Goal: Information Seeking & Learning: Learn about a topic

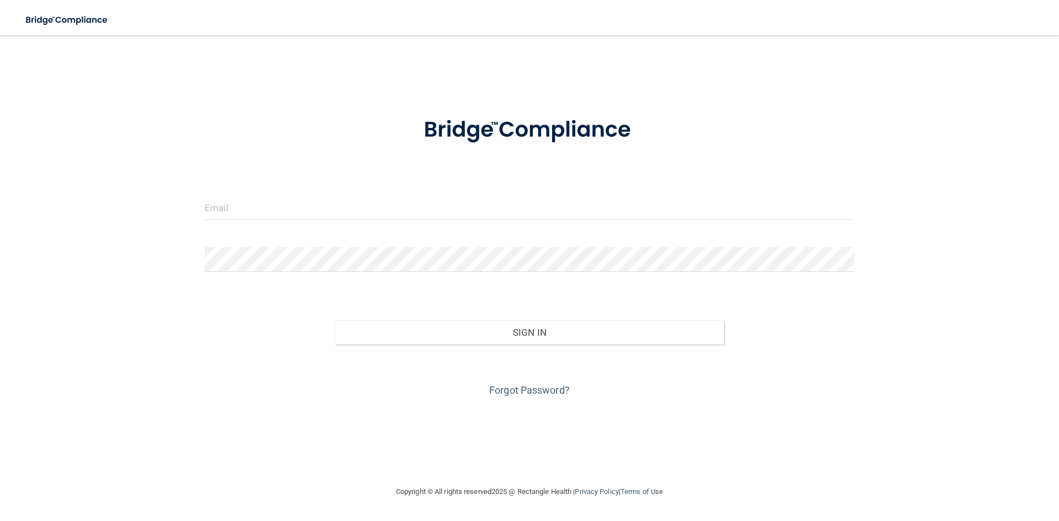
click at [376, 184] on form "Invalid email/password. You don't have permission to access that page. Sign In …" at bounding box center [530, 251] width 650 height 298
click at [374, 214] on input "email" at bounding box center [530, 207] width 650 height 25
type input "[EMAIL_ADDRESS][DOMAIN_NAME]"
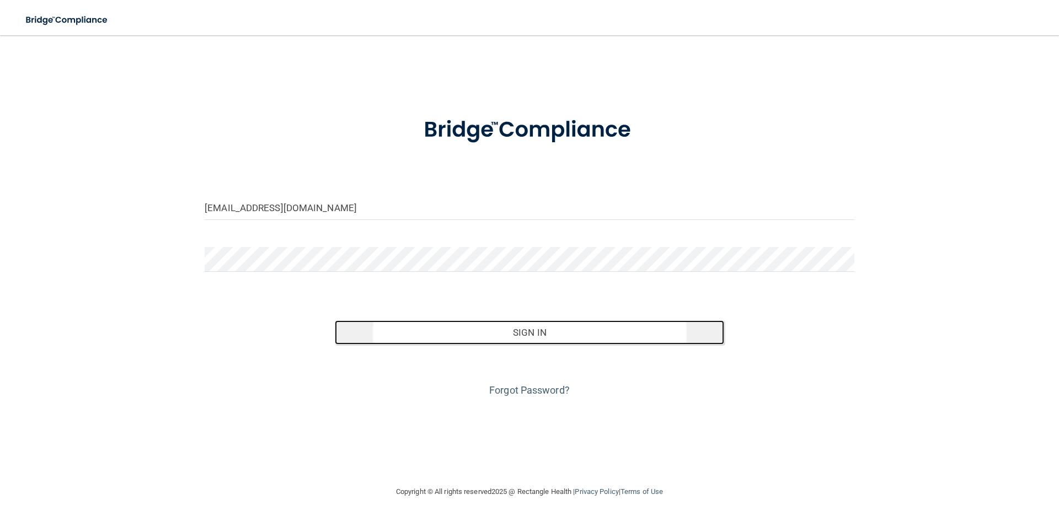
drag, startPoint x: 435, startPoint y: 341, endPoint x: 437, endPoint y: 333, distance: 8.0
click at [435, 339] on button "Sign In" at bounding box center [530, 333] width 390 height 24
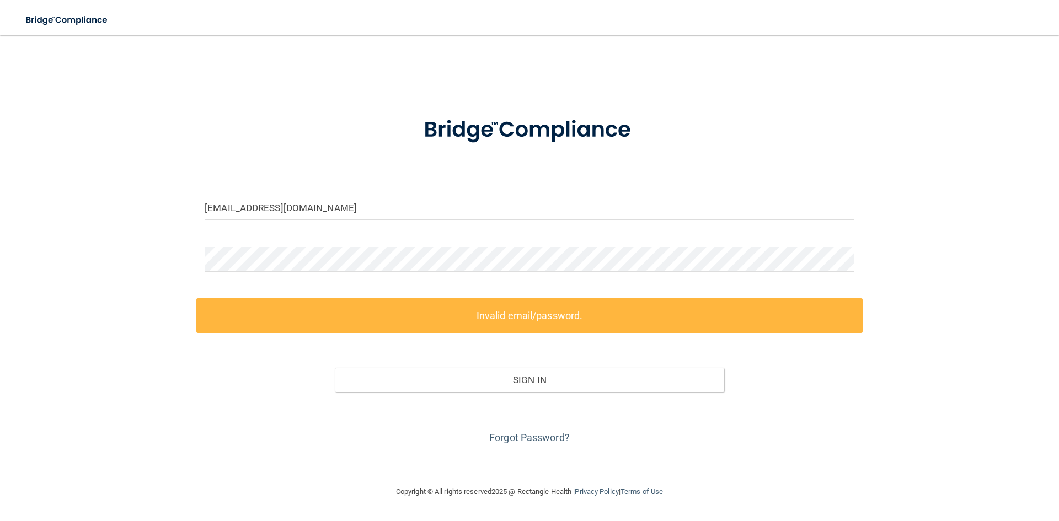
click at [410, 281] on form "salwan2us@gmail.com Invalid email/password. You don't have permission to access…" at bounding box center [530, 274] width 650 height 345
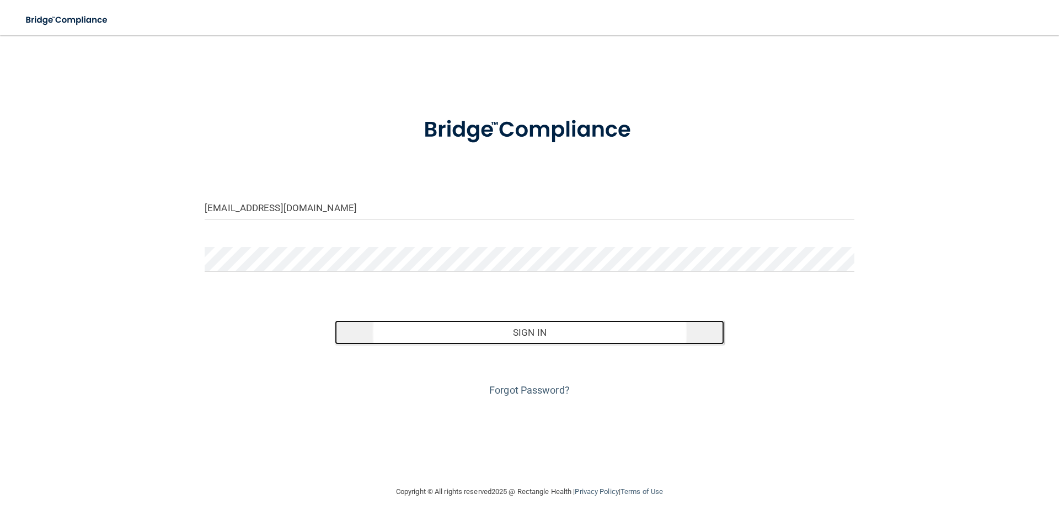
click at [434, 337] on button "Sign In" at bounding box center [530, 333] width 390 height 24
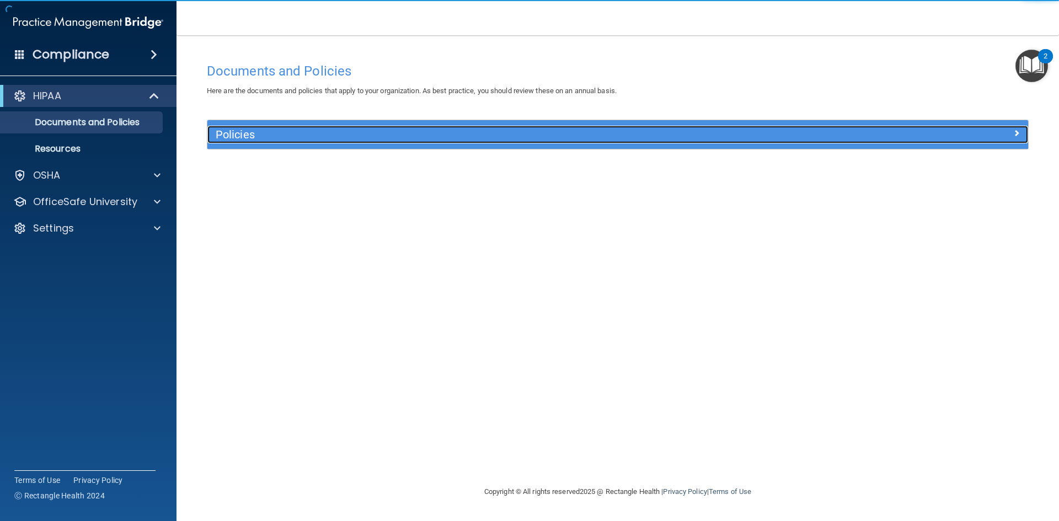
click at [270, 128] on div "Policies" at bounding box center [515, 135] width 616 height 18
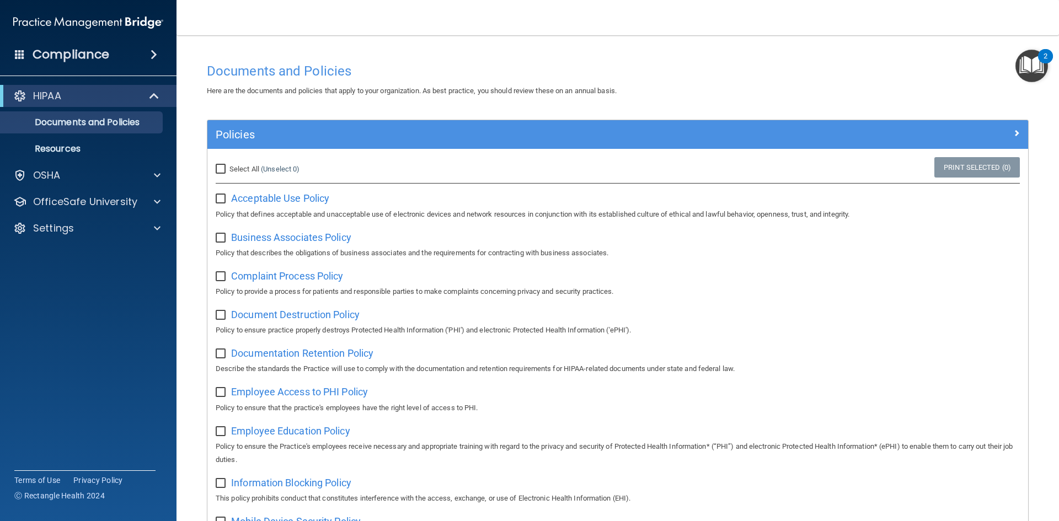
click at [236, 173] on span "Select All" at bounding box center [245, 169] width 30 height 8
click at [228, 173] on input "Select All (Unselect 0) Unselect All" at bounding box center [222, 169] width 13 height 9
checkbox input "true"
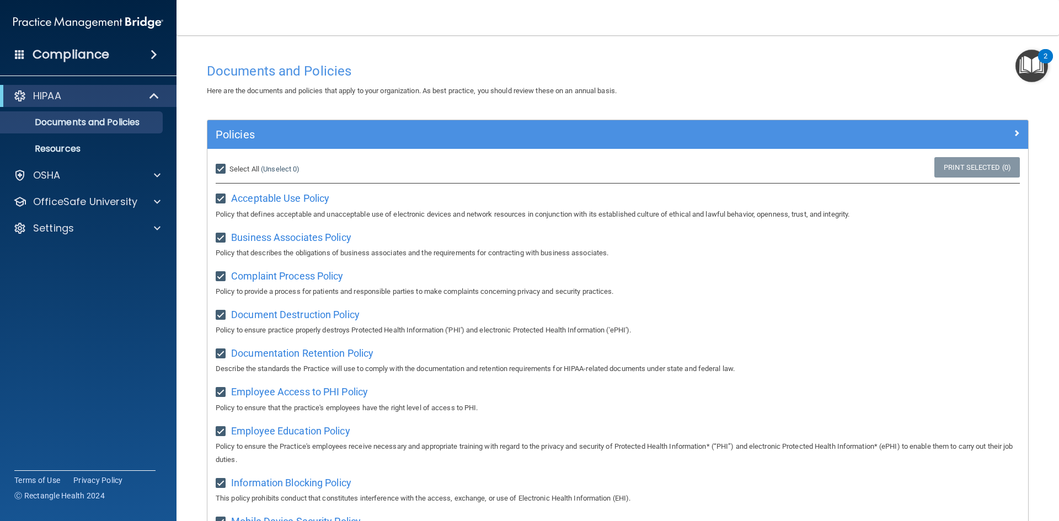
checkbox input "true"
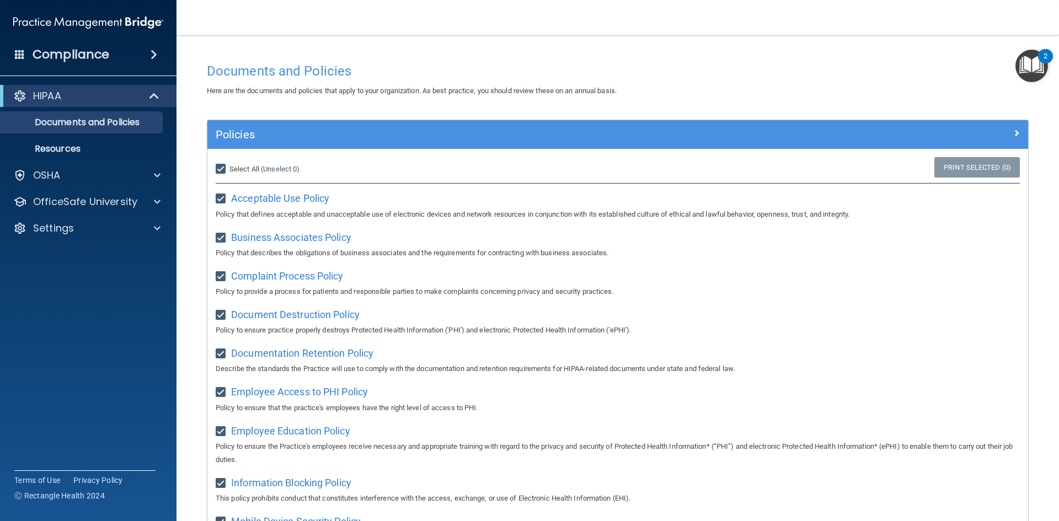
checkbox input "true"
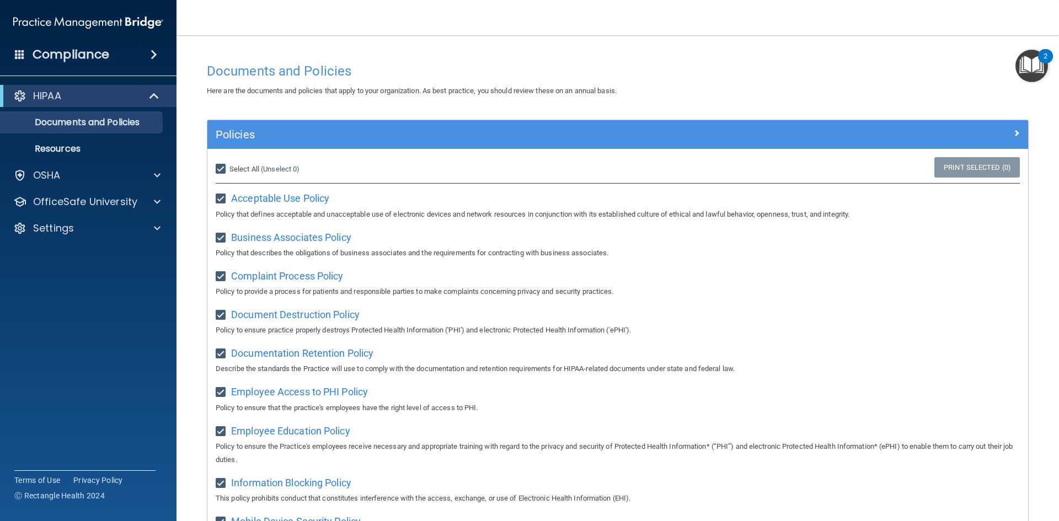
checkbox input "true"
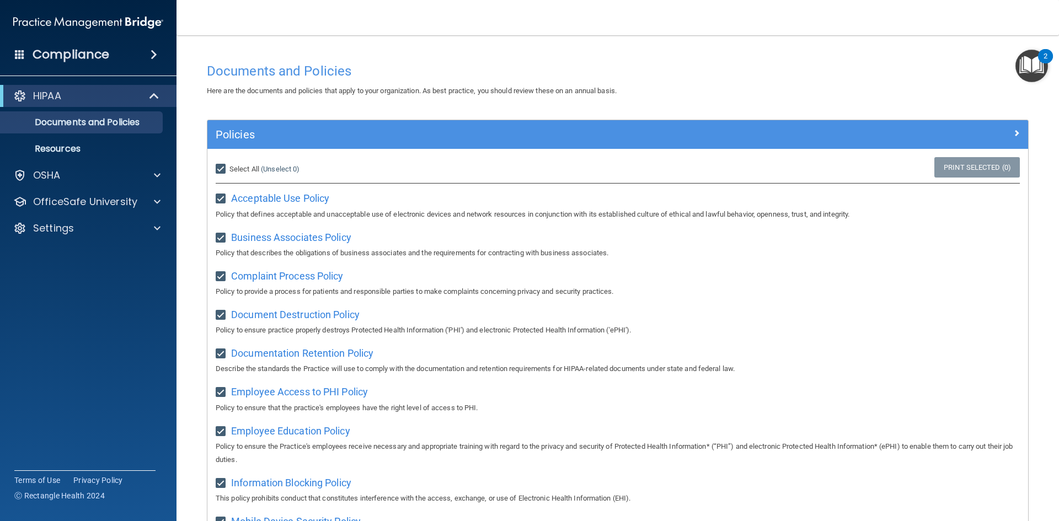
checkbox input "true"
click at [1014, 124] on div "Policies" at bounding box center [617, 134] width 821 height 29
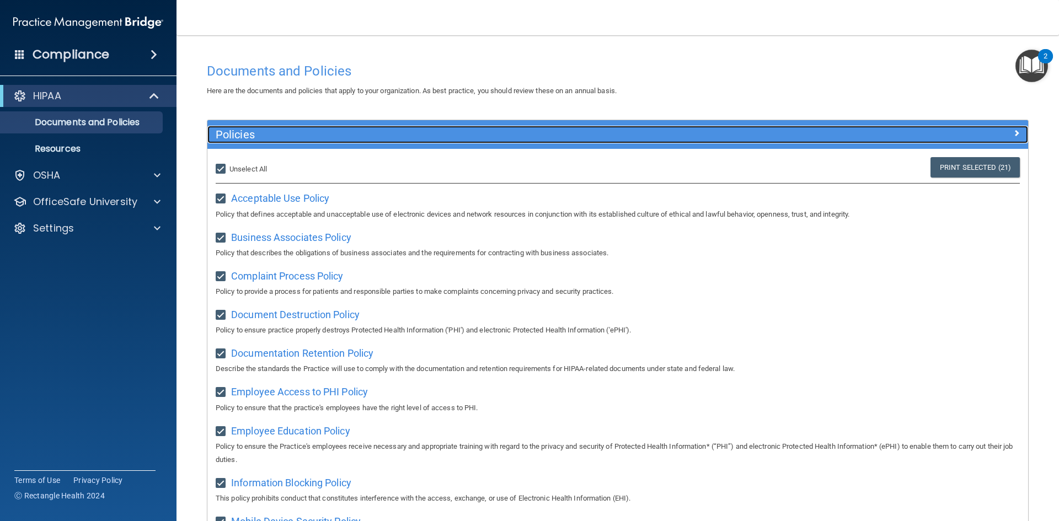
click at [1014, 131] on span at bounding box center [1017, 132] width 7 height 13
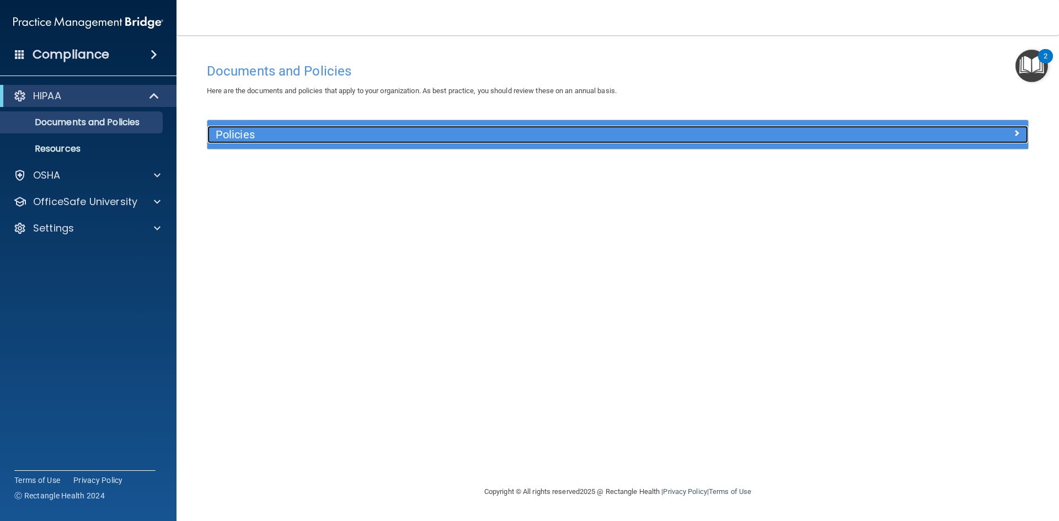
click at [1009, 127] on div at bounding box center [925, 132] width 205 height 13
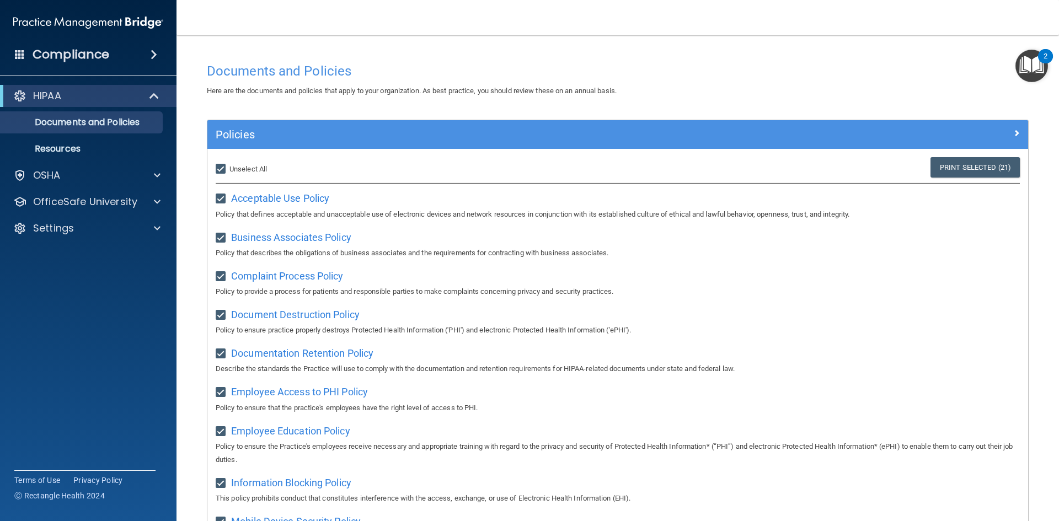
click at [994, 145] on div "Policies" at bounding box center [617, 134] width 821 height 29
click at [984, 166] on link "Print Selected (21)" at bounding box center [975, 167] width 89 height 20
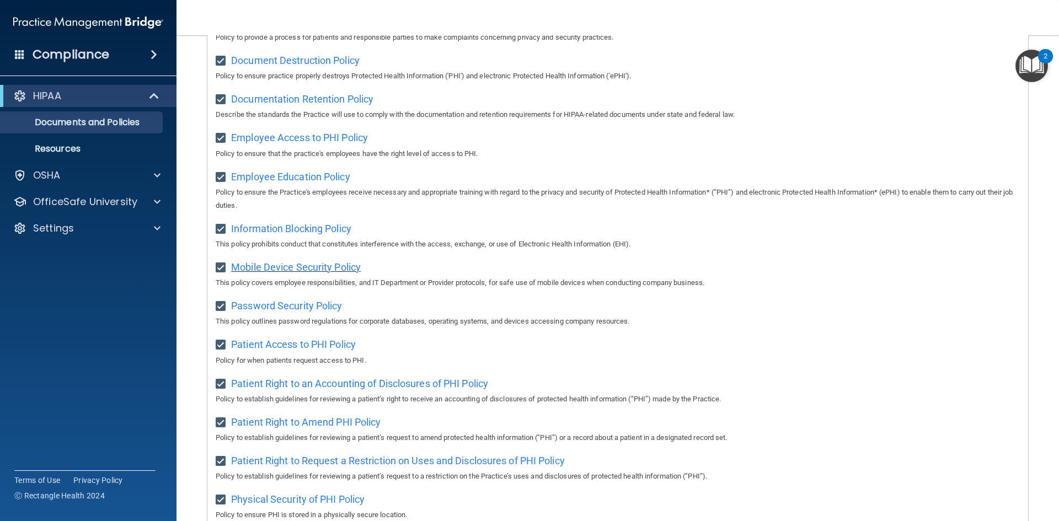
scroll to position [34, 0]
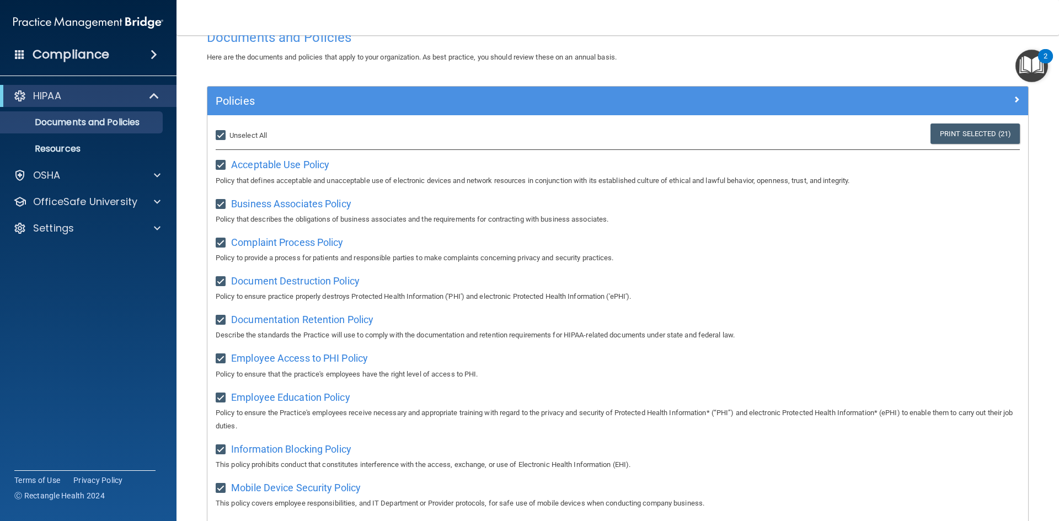
click at [275, 150] on hr at bounding box center [618, 149] width 804 height 1
click at [276, 159] on span "Acceptable Use Policy" at bounding box center [280, 165] width 98 height 12
click at [851, 134] on div "Select All (Unselect 21) Unselect All Print Selected (21)" at bounding box center [617, 136] width 821 height 24
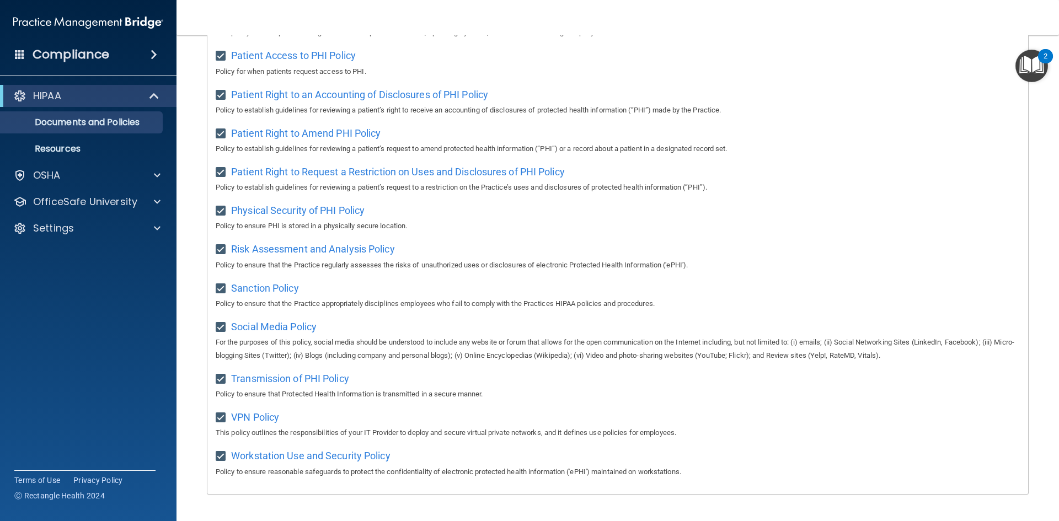
scroll to position [585, 0]
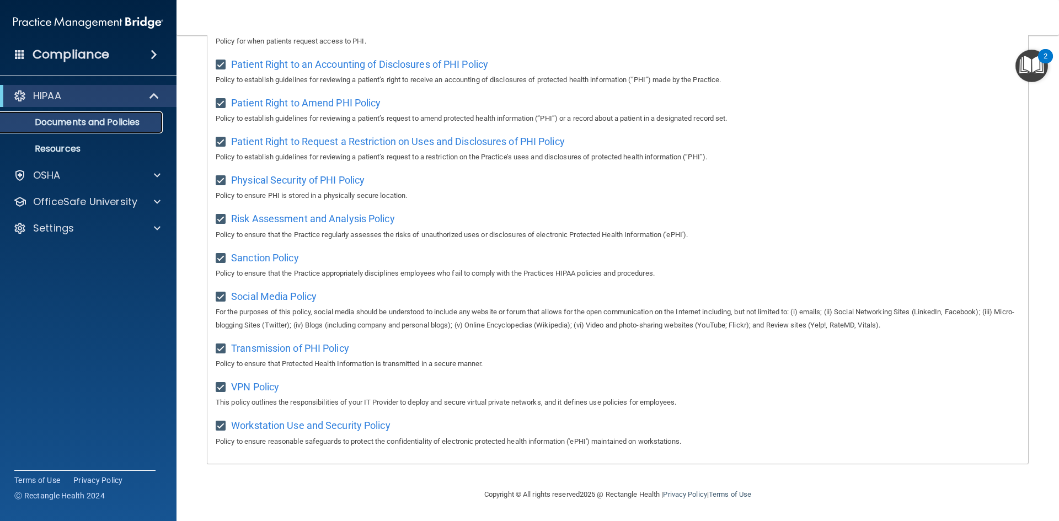
click at [84, 117] on p "Documents and Policies" at bounding box center [82, 122] width 151 height 11
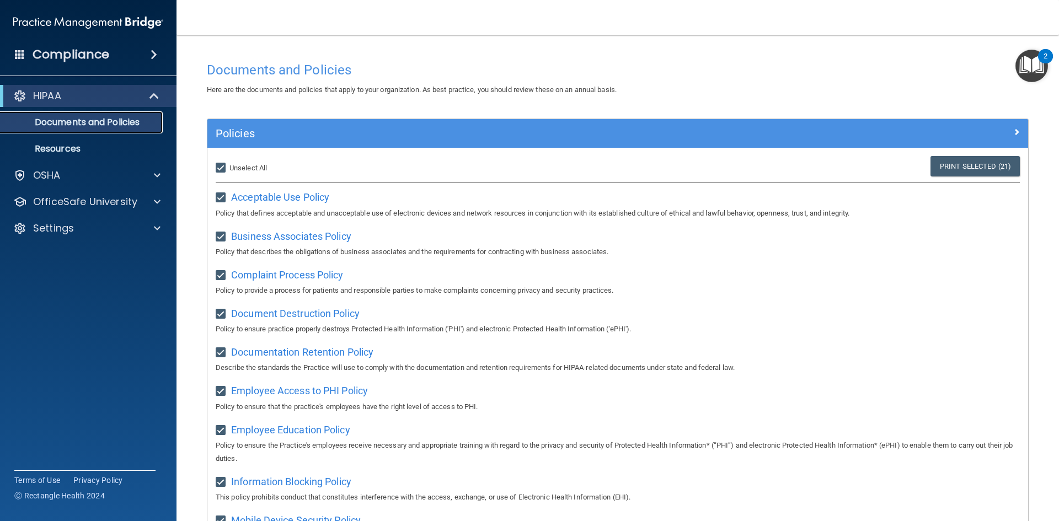
scroll to position [0, 0]
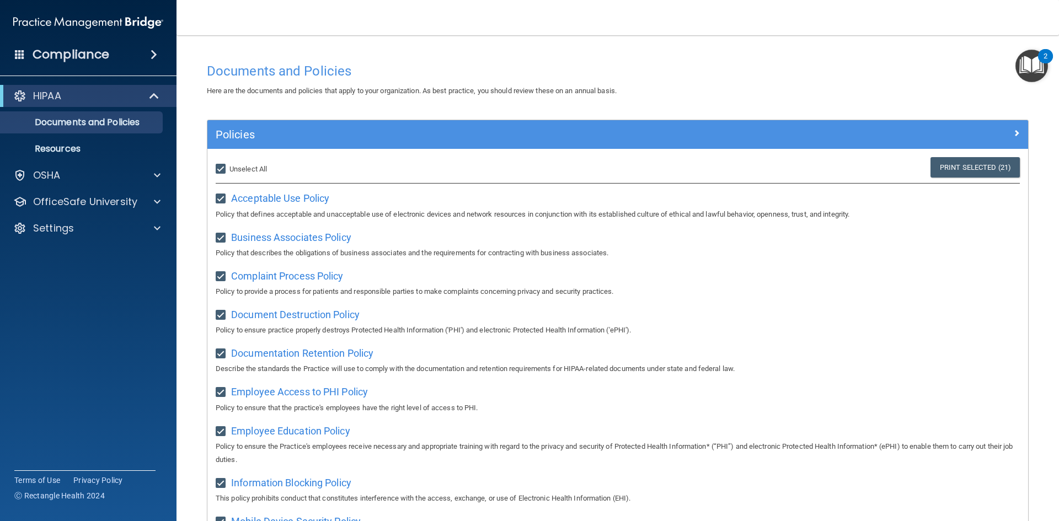
click at [133, 105] on div "HIPAA" at bounding box center [88, 96] width 177 height 22
click at [129, 152] on p "Resources" at bounding box center [82, 148] width 151 height 11
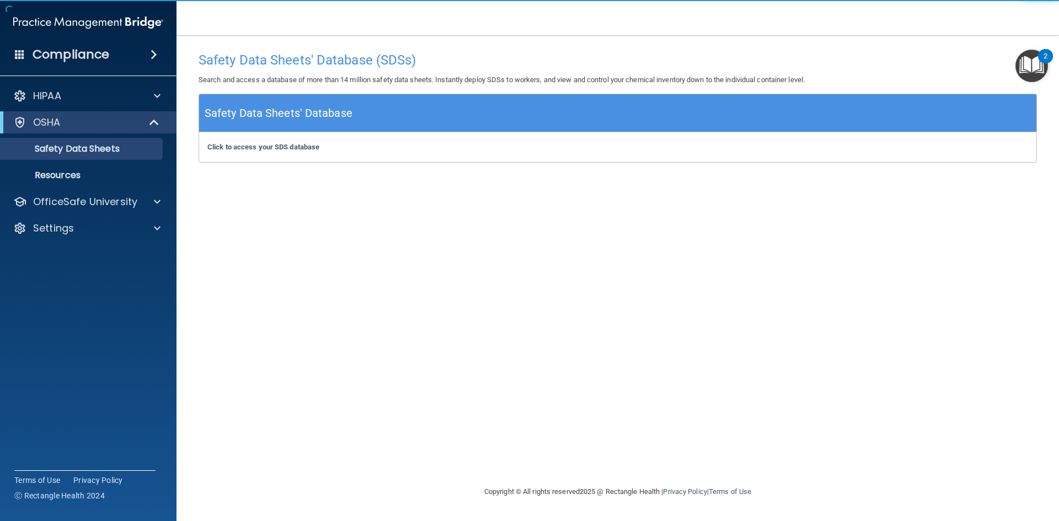
click at [282, 157] on div "Click to access your SDS database Click to access your SDS database" at bounding box center [618, 147] width 838 height 30
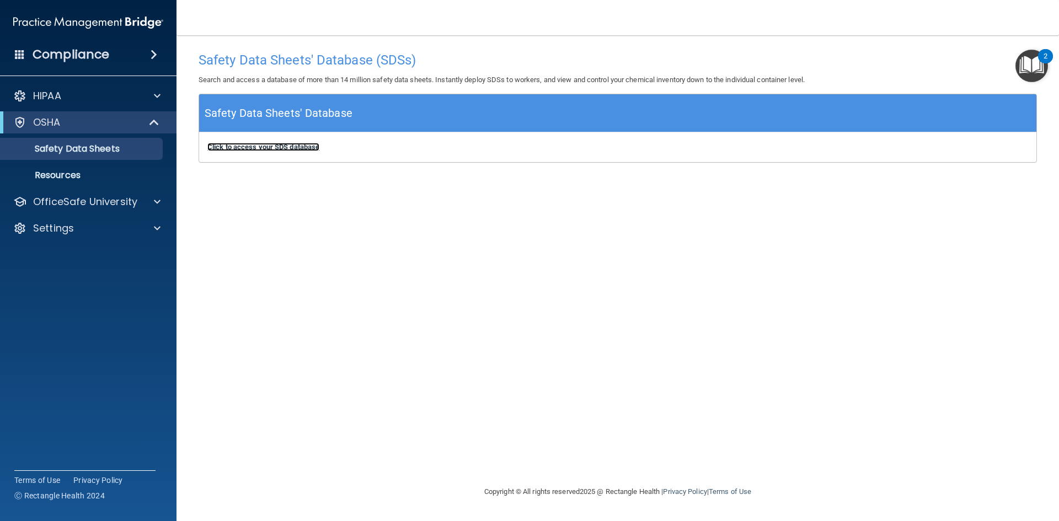
click at [283, 151] on b "Click to access your SDS database" at bounding box center [263, 147] width 112 height 8
click at [415, 124] on div "Safety Data Sheets' Database" at bounding box center [618, 113] width 838 height 38
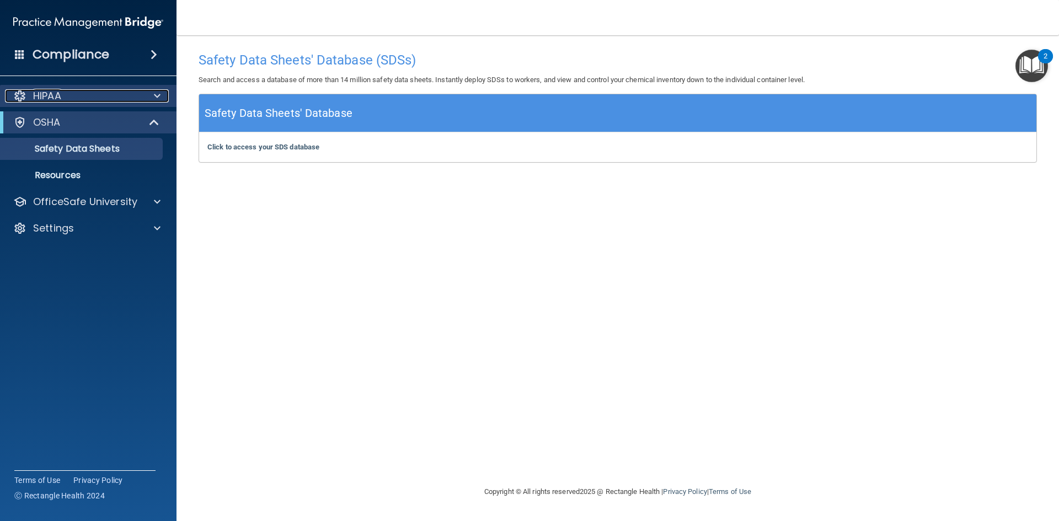
click at [121, 100] on div "HIPAA" at bounding box center [73, 95] width 137 height 13
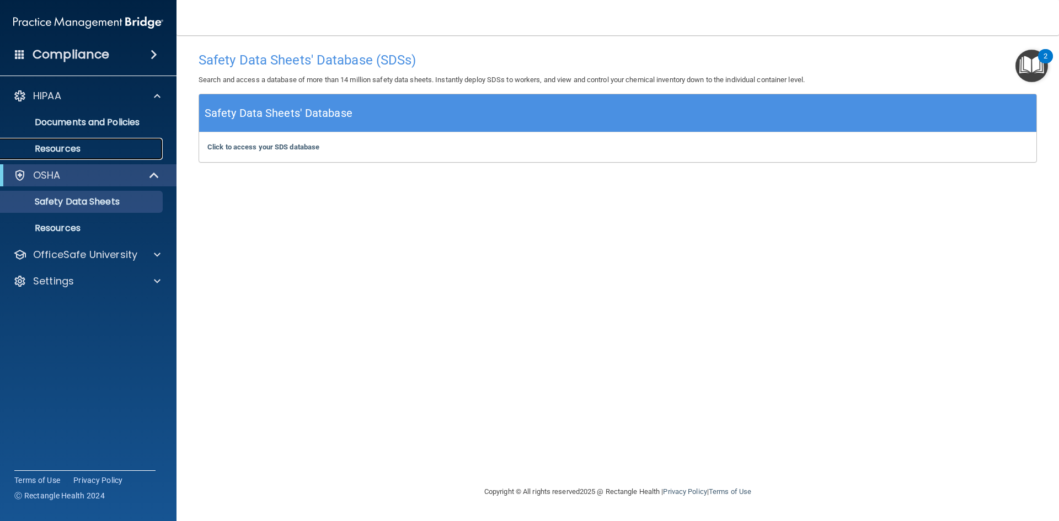
click at [125, 142] on link "Resources" at bounding box center [76, 149] width 174 height 22
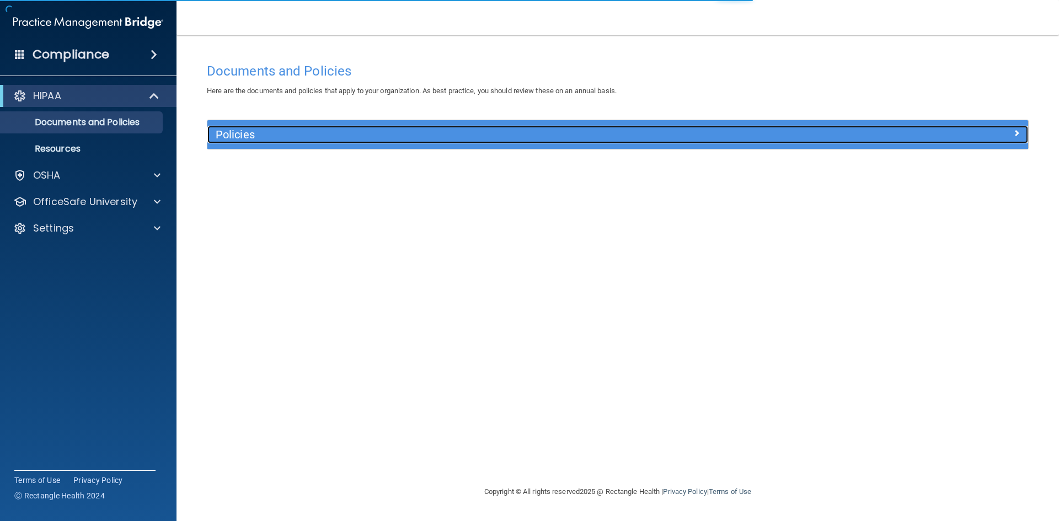
click at [336, 140] on h5 "Policies" at bounding box center [515, 135] width 599 height 12
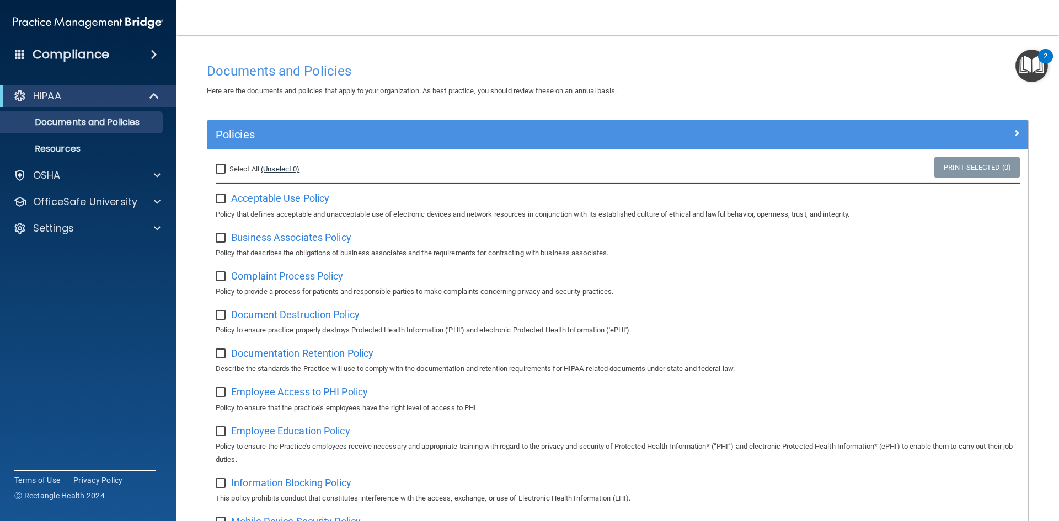
click at [272, 173] on link "(Unselect 0)" at bounding box center [280, 169] width 39 height 8
click at [222, 200] on input "checkbox" at bounding box center [222, 199] width 13 height 9
checkbox input "true"
click at [220, 243] on div "Business Associates Policy Policy that describes the obligations of business as…" at bounding box center [618, 243] width 804 height 31
click at [220, 243] on input "checkbox" at bounding box center [222, 238] width 13 height 9
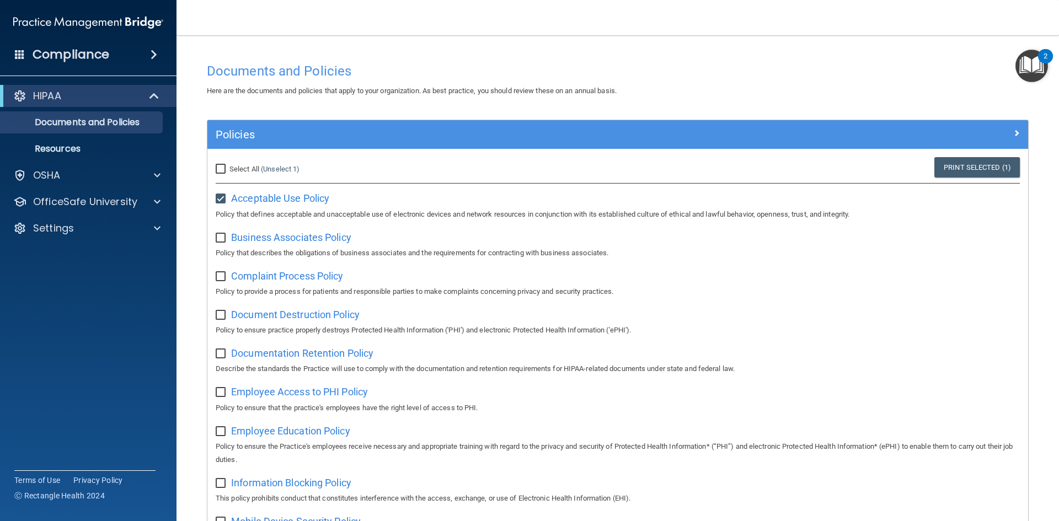
checkbox input "true"
click at [223, 269] on label at bounding box center [223, 273] width 14 height 13
click at [223, 273] on input "checkbox" at bounding box center [222, 277] width 13 height 9
checkbox input "true"
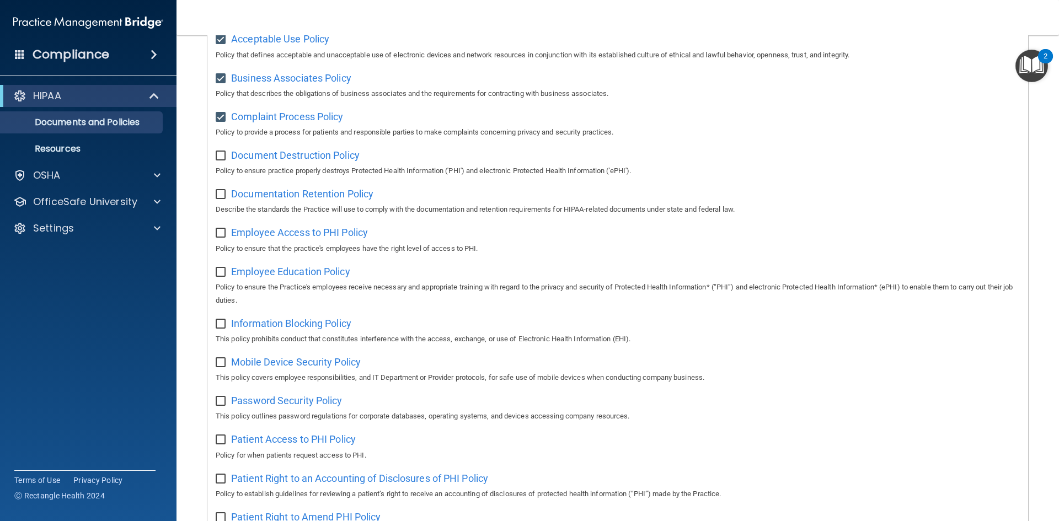
scroll to position [166, 0]
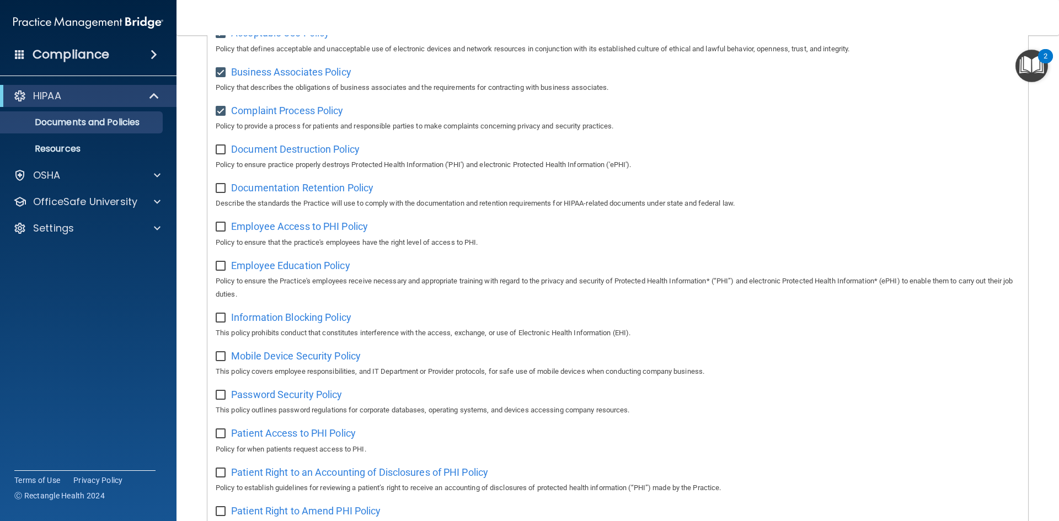
drag, startPoint x: 218, startPoint y: 151, endPoint x: 219, endPoint y: 193, distance: 41.9
click at [220, 151] on input "checkbox" at bounding box center [222, 150] width 13 height 9
checkbox input "true"
click at [218, 198] on div "Documentation Retention Policy Describe the standards the Practice will use to …" at bounding box center [618, 194] width 804 height 31
click at [221, 196] on div "Documentation Retention Policy Describe the standards the Practice will use to …" at bounding box center [618, 194] width 804 height 31
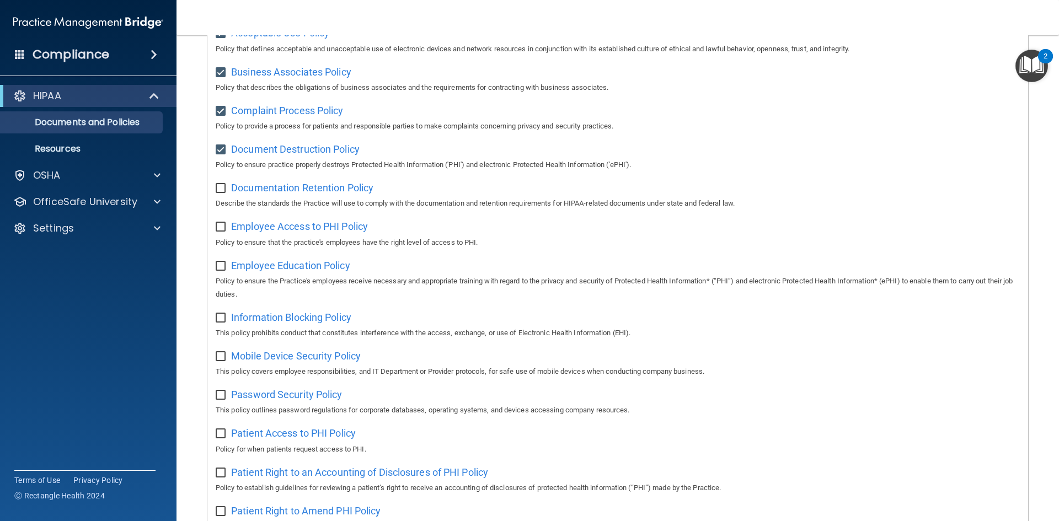
drag, startPoint x: 220, startPoint y: 189, endPoint x: 221, endPoint y: 201, distance: 12.2
click at [220, 190] on input "checkbox" at bounding box center [222, 188] width 13 height 9
checkbox input "true"
click at [225, 230] on input "checkbox" at bounding box center [222, 227] width 13 height 9
checkbox input "true"
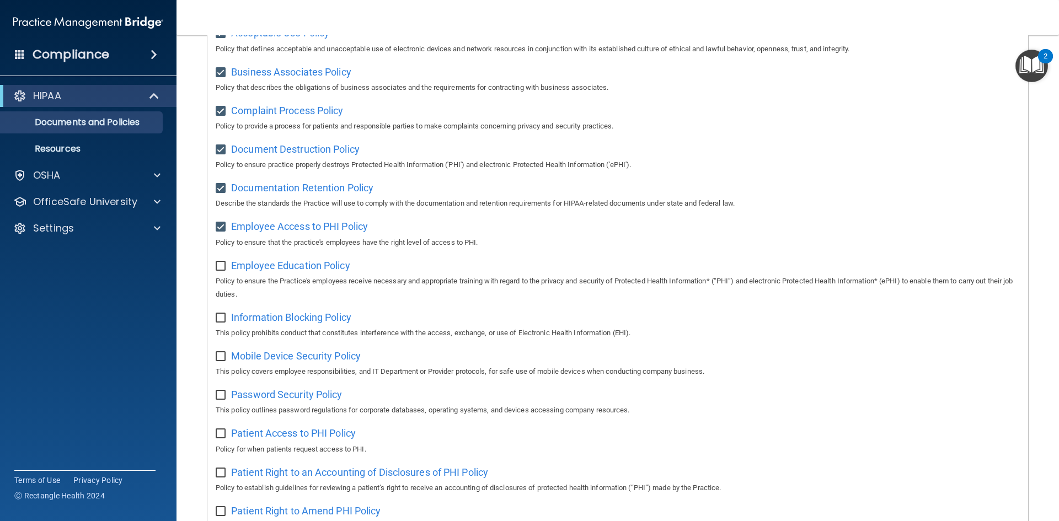
click at [222, 263] on label at bounding box center [223, 263] width 14 height 13
click at [222, 263] on input "checkbox" at bounding box center [222, 266] width 13 height 9
checkbox input "true"
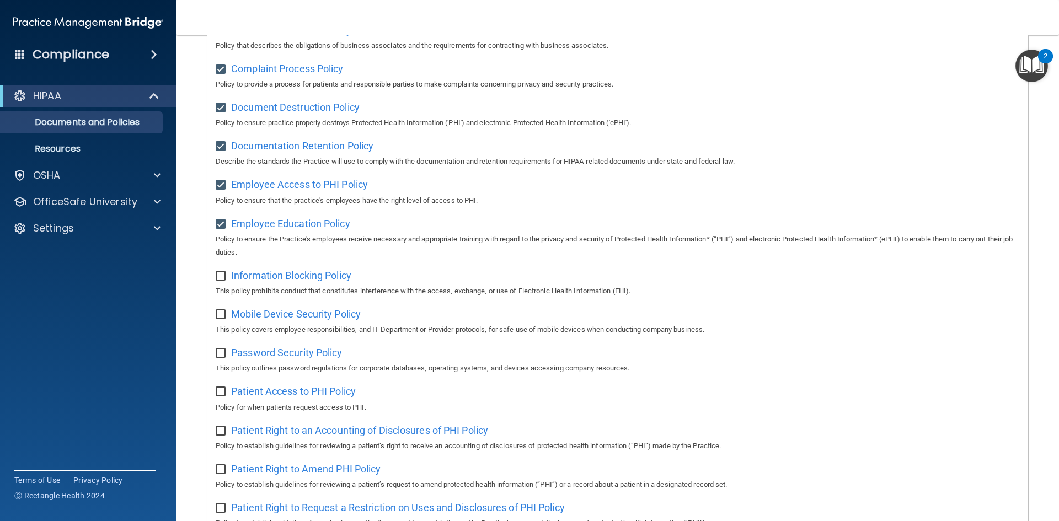
scroll to position [386, 0]
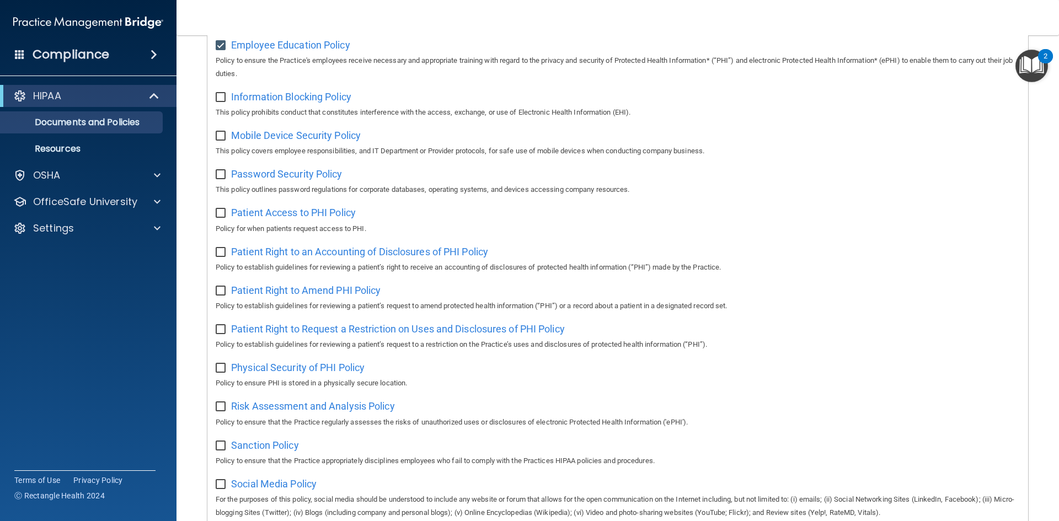
click at [227, 109] on div "Information Blocking Policy This policy prohibits conduct that constitutes inte…" at bounding box center [618, 103] width 804 height 31
click at [225, 108] on div "Information Blocking Policy This policy prohibits conduct that constitutes inte…" at bounding box center [618, 103] width 804 height 31
click at [222, 102] on input "checkbox" at bounding box center [222, 97] width 13 height 9
checkbox input "true"
drag, startPoint x: 222, startPoint y: 137, endPoint x: 223, endPoint y: 157, distance: 20.4
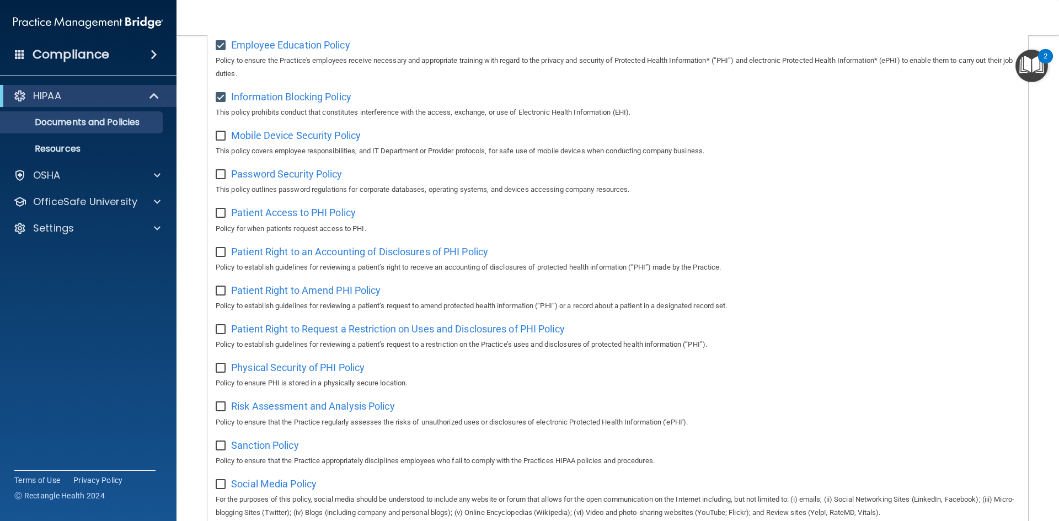
click at [222, 138] on input "checkbox" at bounding box center [222, 136] width 13 height 9
checkbox input "true"
click at [226, 177] on input "checkbox" at bounding box center [222, 174] width 13 height 9
checkbox input "true"
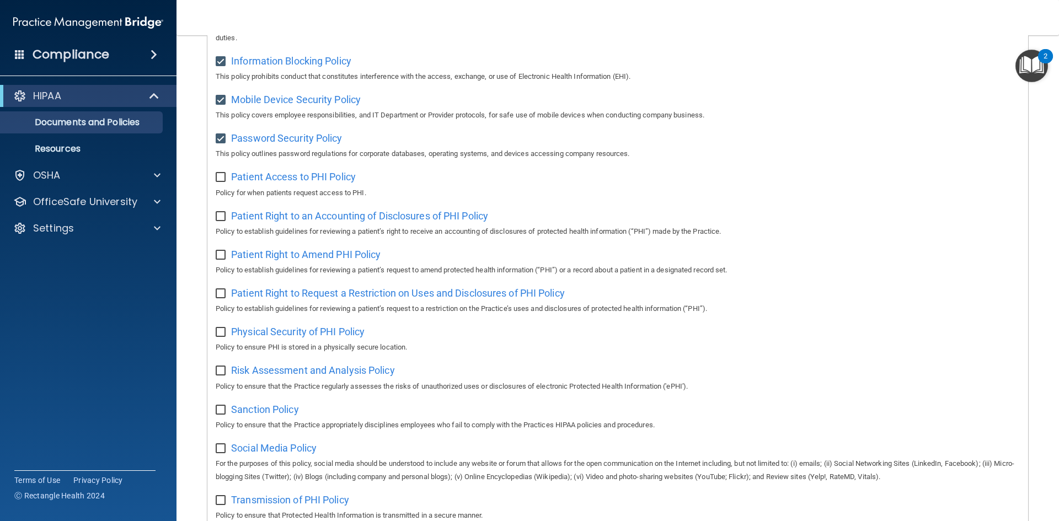
scroll to position [441, 0]
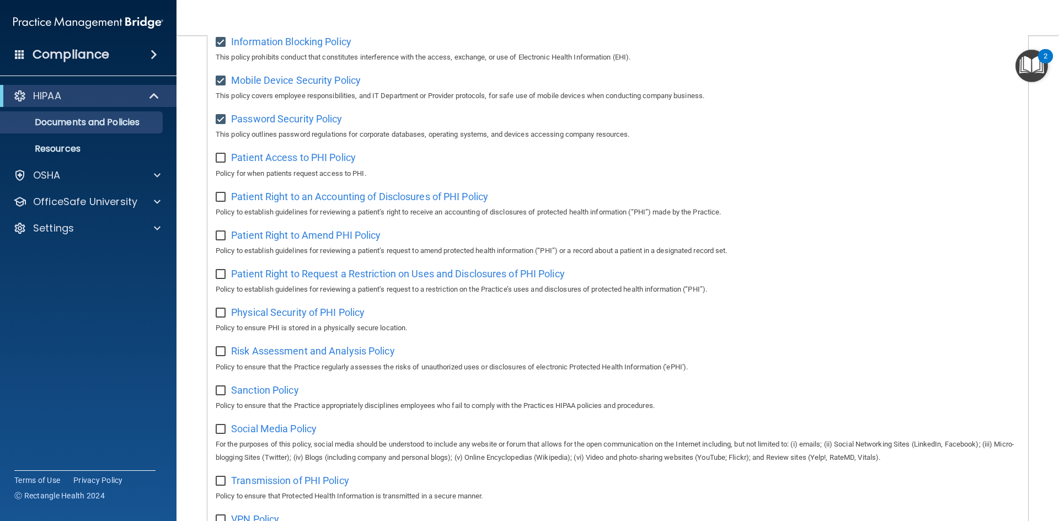
click at [221, 173] on p "Policy for when patients request access to PHI." at bounding box center [618, 173] width 804 height 13
click at [220, 170] on div "Patient Access to PHI Policy Policy for when patients request access to PHI." at bounding box center [618, 163] width 804 height 31
drag, startPoint x: 220, startPoint y: 167, endPoint x: 221, endPoint y: 180, distance: 13.3
click at [220, 169] on div "Patient Access to PHI Policy Policy for when patients request access to PHI." at bounding box center [618, 163] width 804 height 31
click at [222, 169] on div "Patient Access to PHI Policy Policy for when patients request access to PHI." at bounding box center [618, 163] width 804 height 31
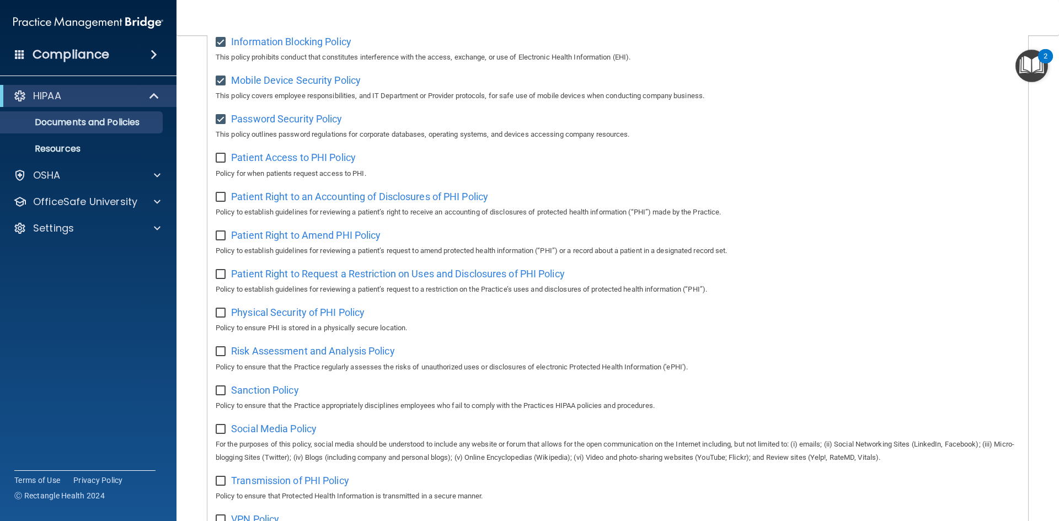
click at [221, 163] on input "checkbox" at bounding box center [222, 158] width 13 height 9
checkbox input "true"
click at [222, 193] on div "Select All (Unselect 11) Unselect All Print Selected (11) Acceptable Use Policy…" at bounding box center [617, 152] width 821 height 888
click at [220, 199] on input "checkbox" at bounding box center [222, 197] width 13 height 9
checkbox input "true"
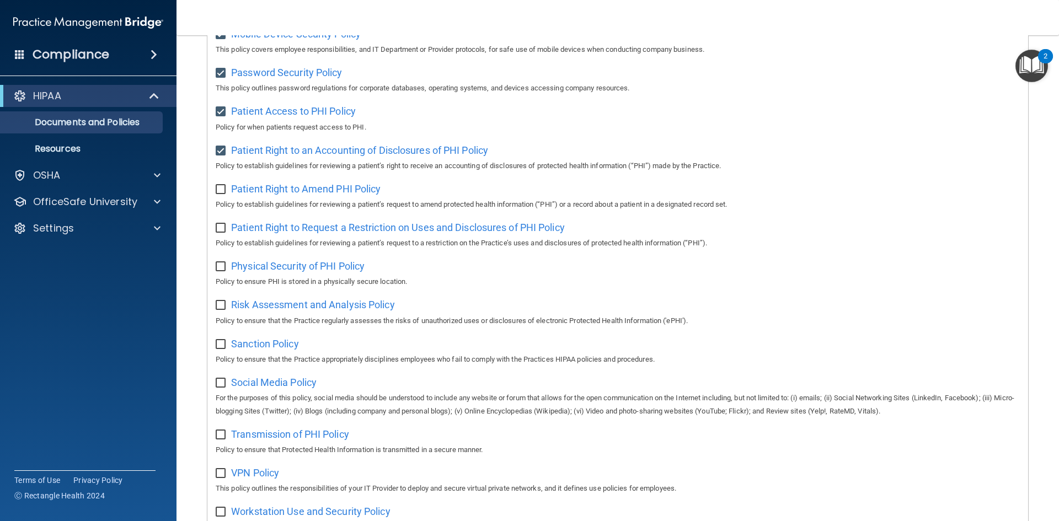
scroll to position [552, 0]
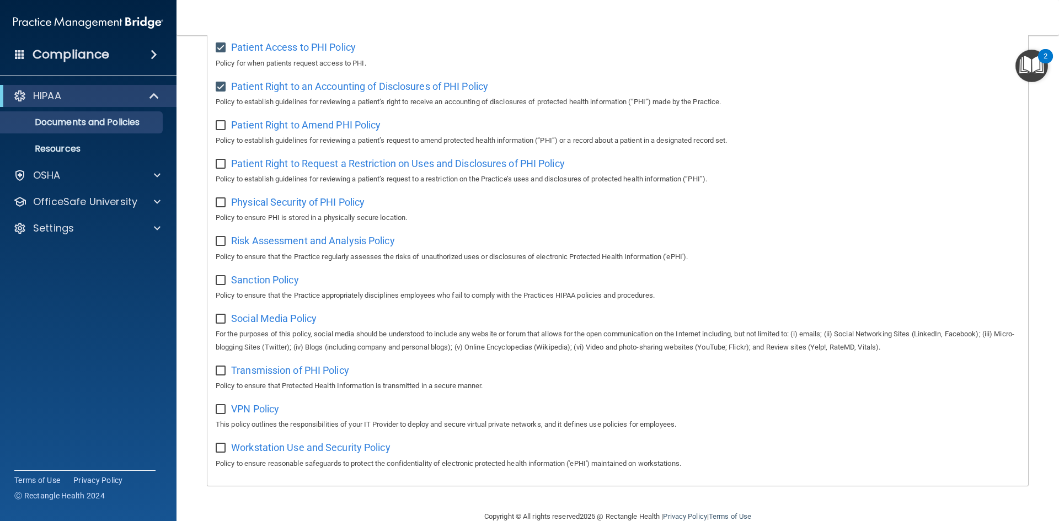
click at [226, 126] on label at bounding box center [223, 122] width 14 height 13
click at [226, 126] on input "checkbox" at bounding box center [222, 125] width 13 height 9
checkbox input "true"
click at [223, 169] on input "checkbox" at bounding box center [222, 164] width 13 height 9
checkbox input "true"
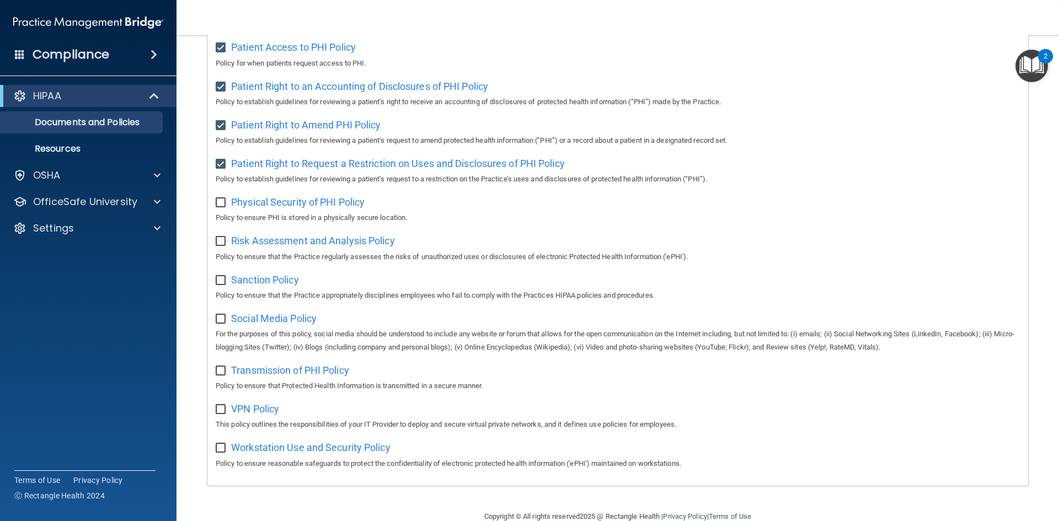
click at [226, 207] on input "checkbox" at bounding box center [222, 203] width 13 height 9
checkbox input "true"
click at [227, 246] on input "checkbox" at bounding box center [222, 241] width 13 height 9
checkbox input "true"
click at [223, 285] on input "checkbox" at bounding box center [222, 280] width 13 height 9
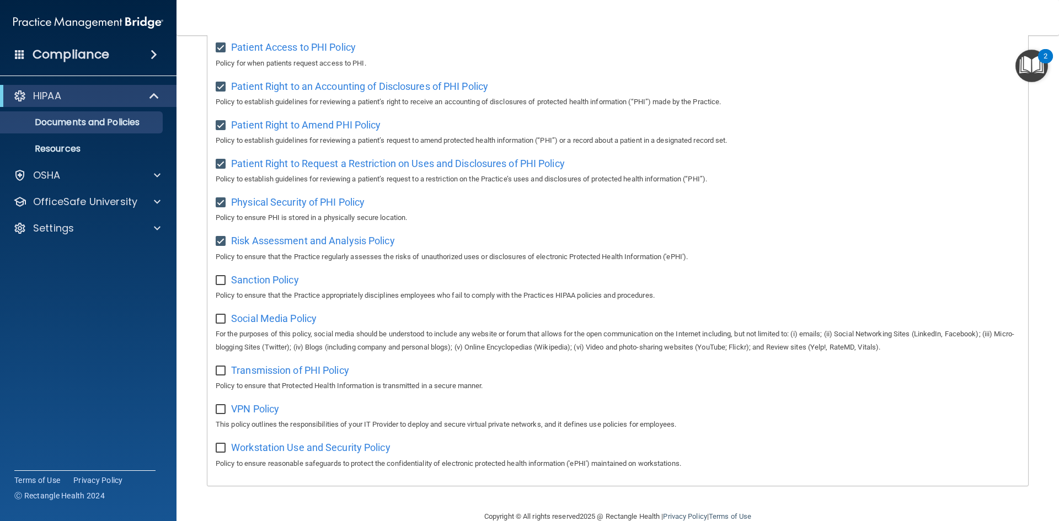
checkbox input "true"
click at [220, 321] on label at bounding box center [223, 316] width 14 height 13
click at [220, 321] on input "checkbox" at bounding box center [222, 319] width 13 height 9
checkbox input "true"
click at [221, 376] on input "checkbox" at bounding box center [222, 371] width 13 height 9
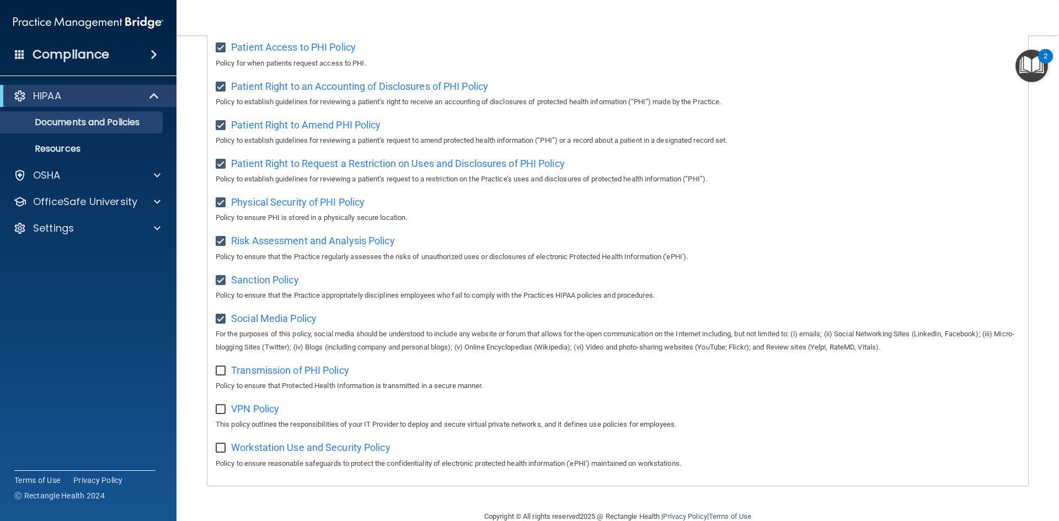
checkbox input "true"
click at [223, 414] on input "checkbox" at bounding box center [222, 410] width 13 height 9
checkbox input "true"
click at [218, 453] on input "checkbox" at bounding box center [222, 448] width 13 height 9
checkbox input "true"
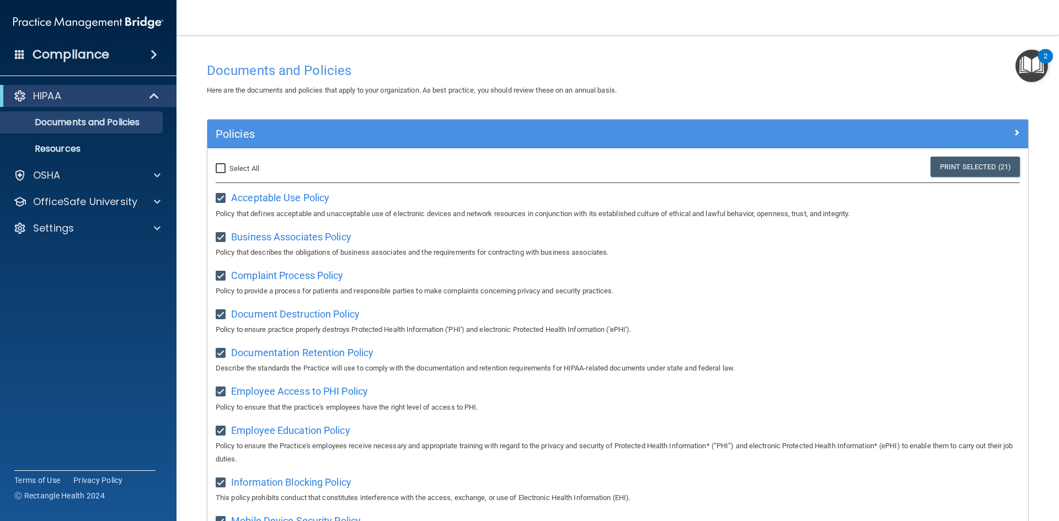
scroll to position [0, 0]
click at [256, 177] on div "Select All (Unselect 21) Unselect All" at bounding box center [344, 169] width 274 height 24
click at [254, 174] on label "Select All (Unselect 21) Unselect All" at bounding box center [238, 169] width 44 height 13
click at [228, 174] on input "Select All (Unselect 21) Unselect All" at bounding box center [222, 169] width 13 height 9
click at [254, 173] on span "Unselect All" at bounding box center [249, 169] width 38 height 8
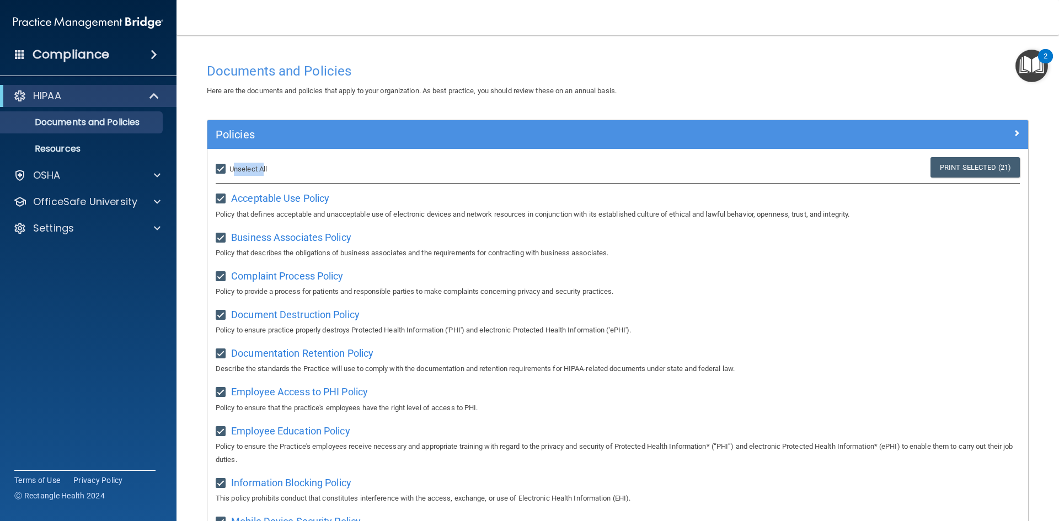
click at [228, 173] on input "Select All (Unselect 21) Unselect All" at bounding box center [222, 169] width 13 height 9
checkbox input "false"
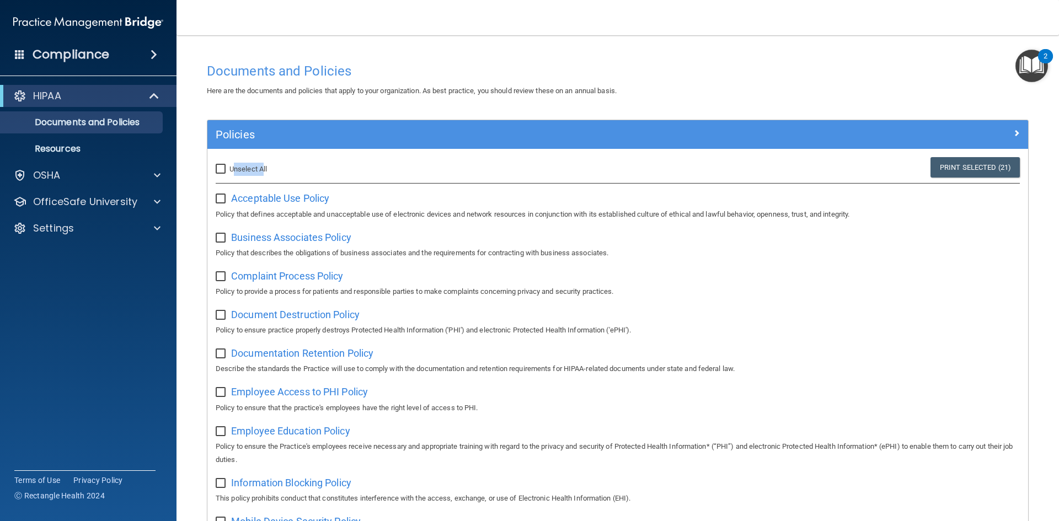
checkbox input "false"
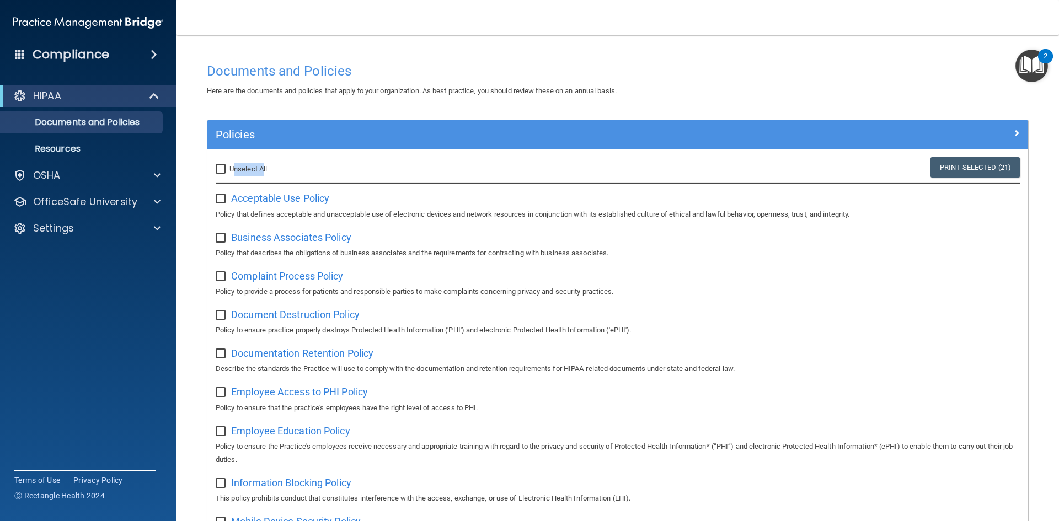
checkbox input "false"
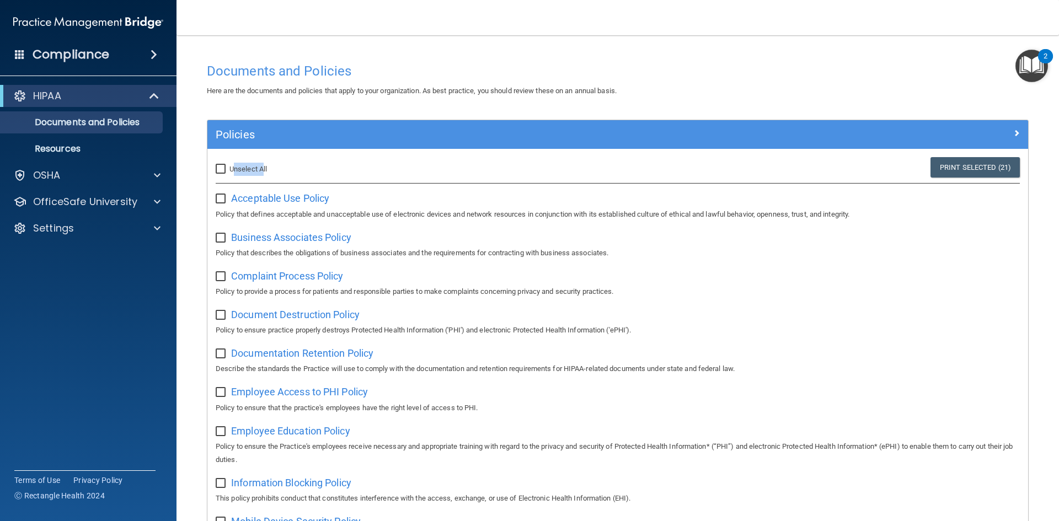
checkbox input "false"
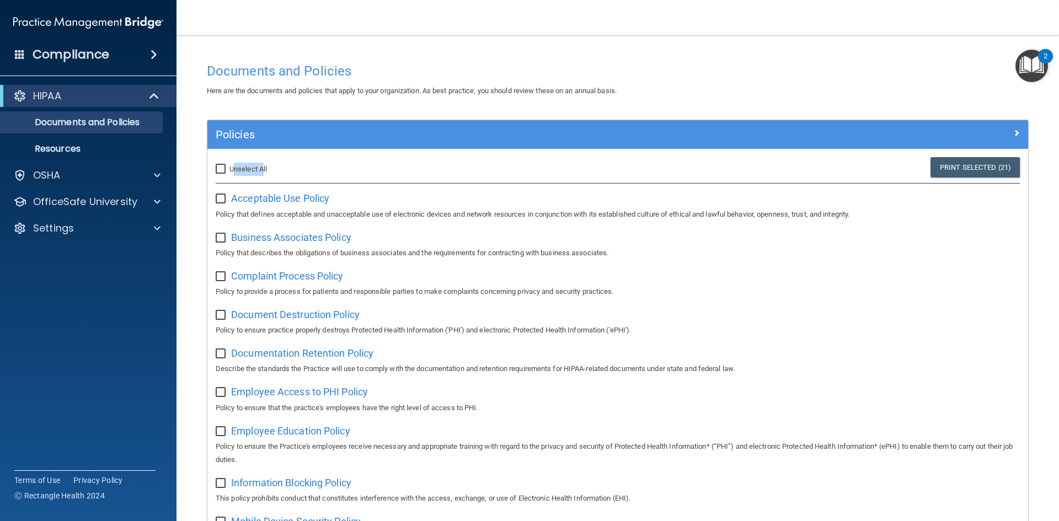
checkbox input "false"
click at [254, 173] on span "Select All" at bounding box center [245, 169] width 30 height 8
click at [228, 173] on input "Select All (Unselect 0) Unselect All" at bounding box center [222, 169] width 13 height 9
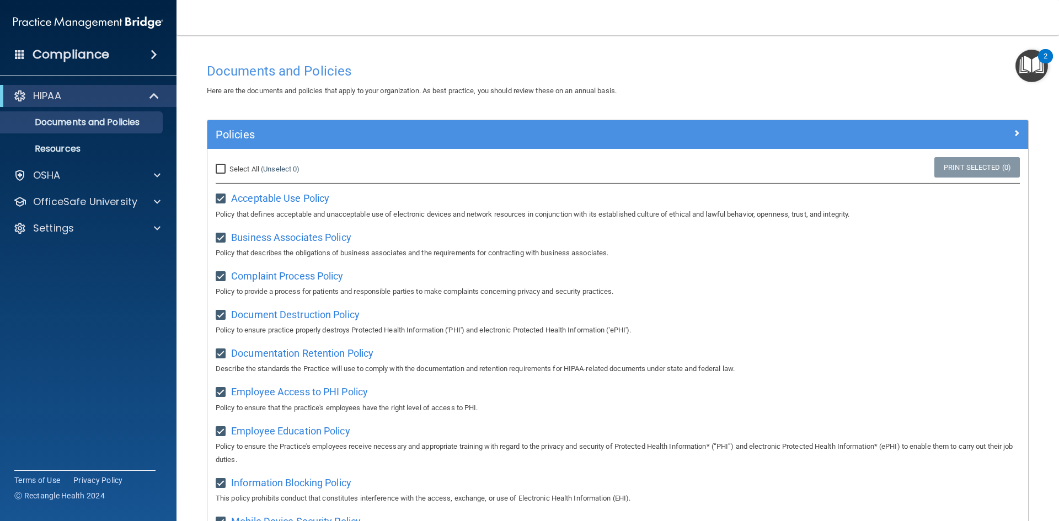
checkbox input "true"
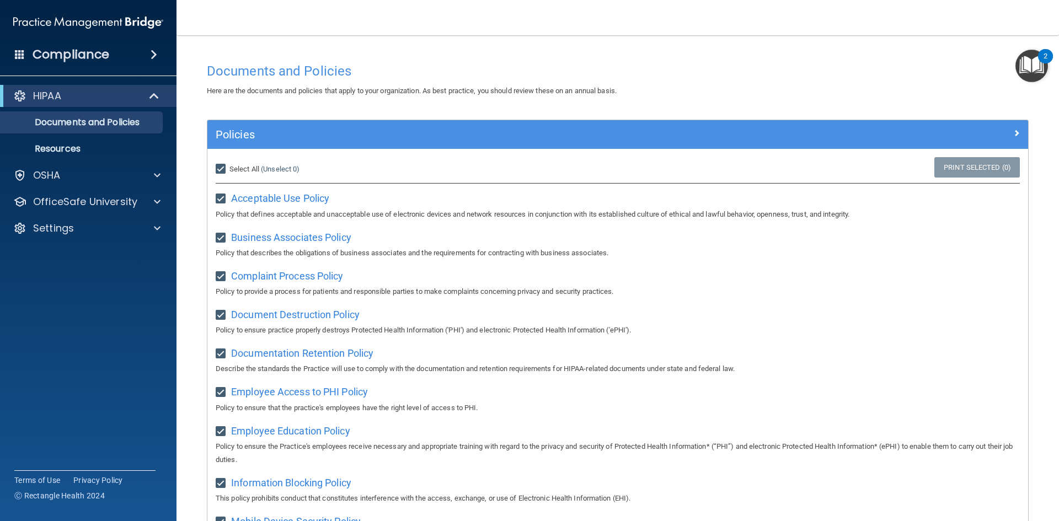
checkbox input "true"
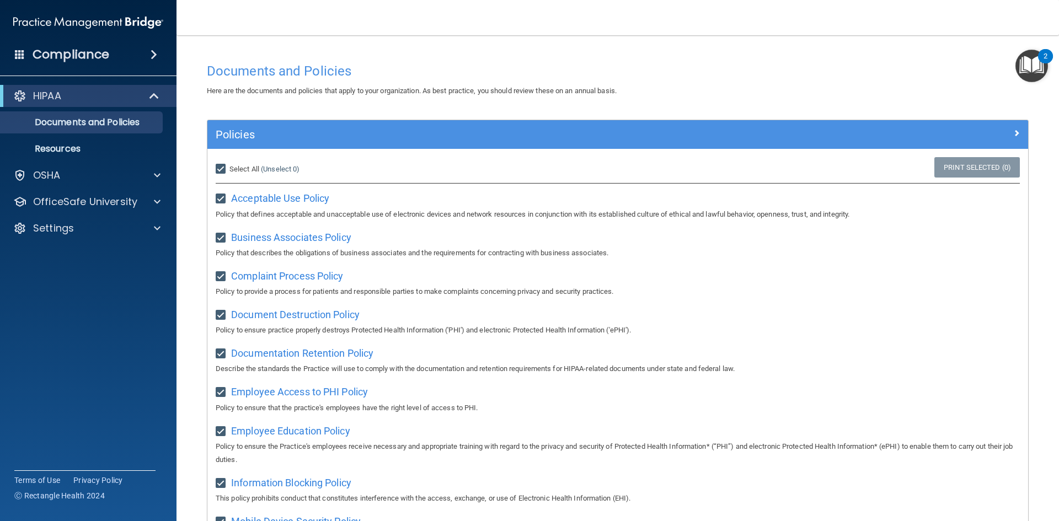
checkbox input "true"
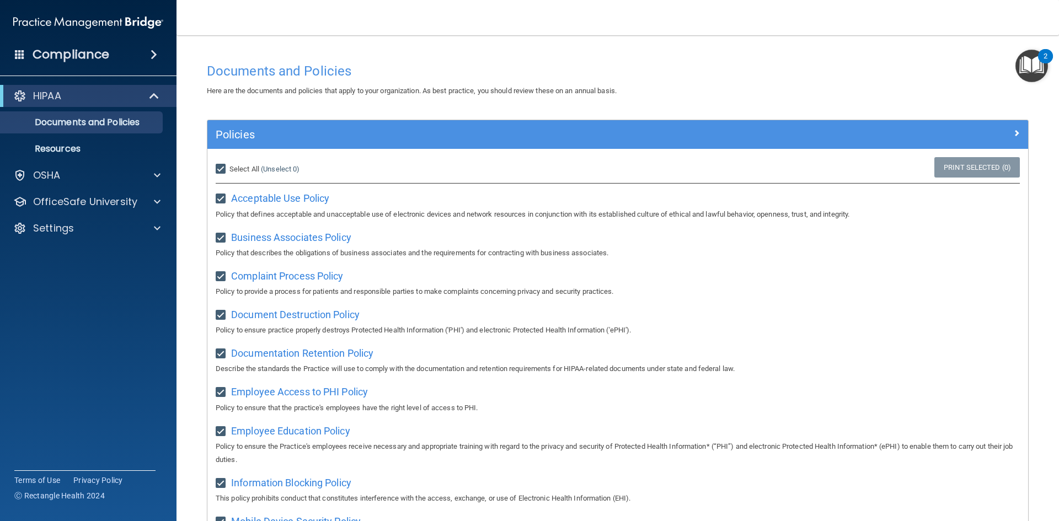
checkbox input "true"
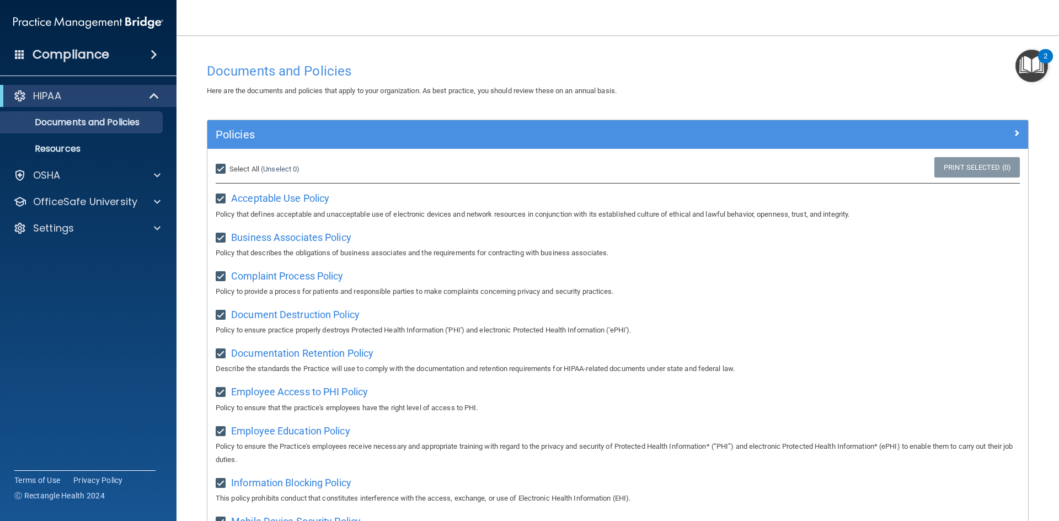
checkbox input "true"
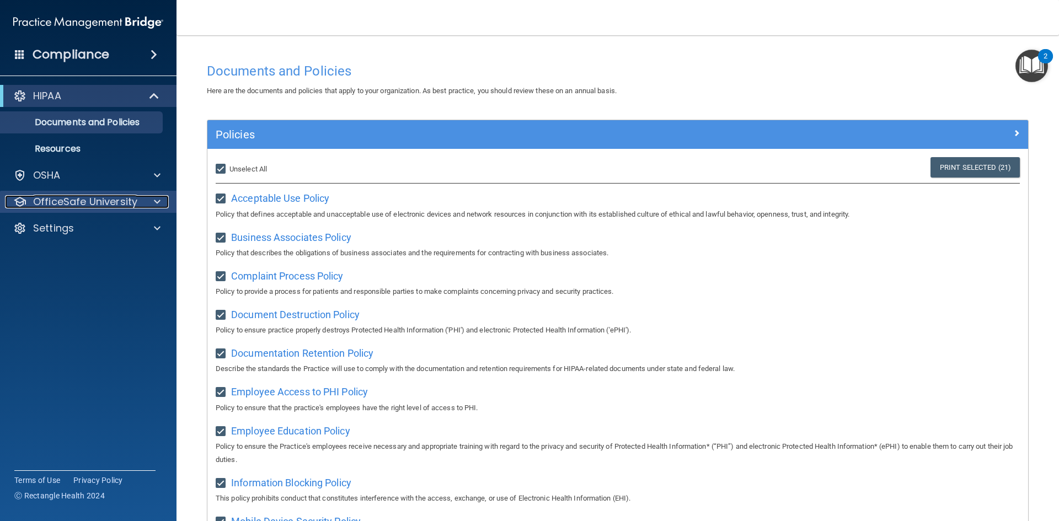
click at [156, 202] on span at bounding box center [157, 201] width 7 height 13
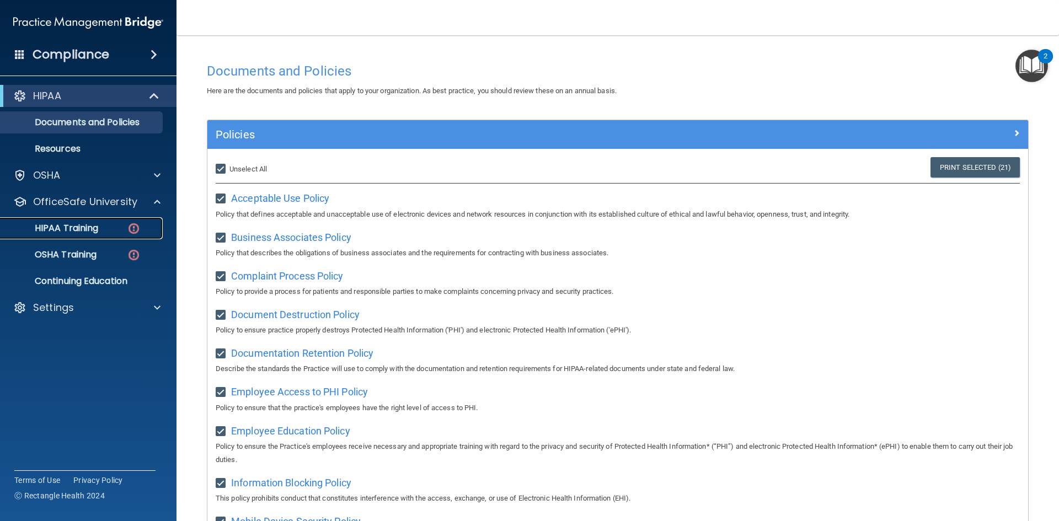
click at [100, 232] on div "HIPAA Training" at bounding box center [82, 228] width 151 height 11
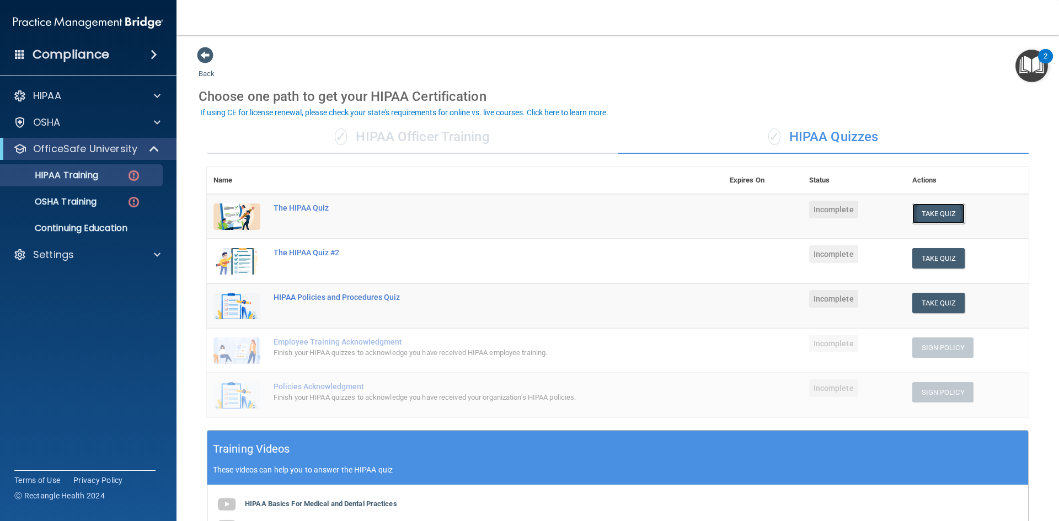
click at [938, 222] on button "Take Quiz" at bounding box center [939, 214] width 53 height 20
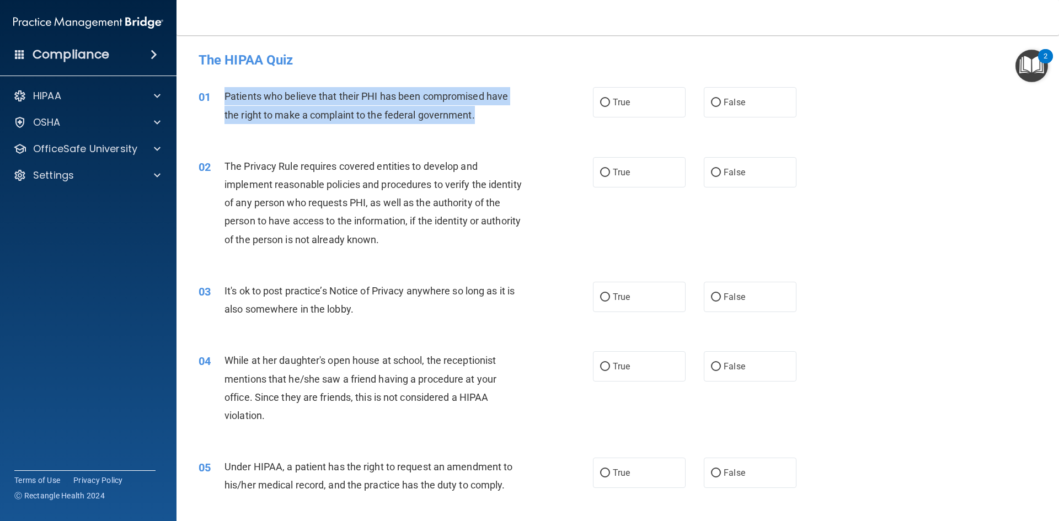
drag, startPoint x: 226, startPoint y: 88, endPoint x: 488, endPoint y: 111, distance: 262.6
click at [492, 112] on div "Patients who believe that their PHI has been compromised have the right to make…" at bounding box center [379, 105] width 308 height 36
copy span "Patients who believe that their PHI has been compromised have the right to make…"
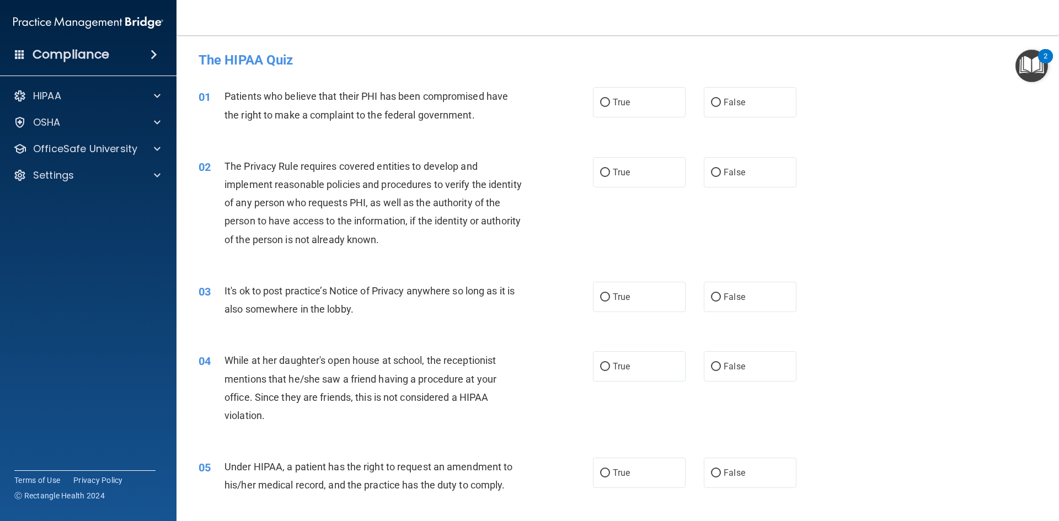
drag, startPoint x: 622, startPoint y: 95, endPoint x: 493, endPoint y: 128, distance: 133.3
click at [622, 94] on label "True" at bounding box center [639, 102] width 93 height 30
click at [610, 99] on input "True" at bounding box center [605, 103] width 10 height 8
radio input "true"
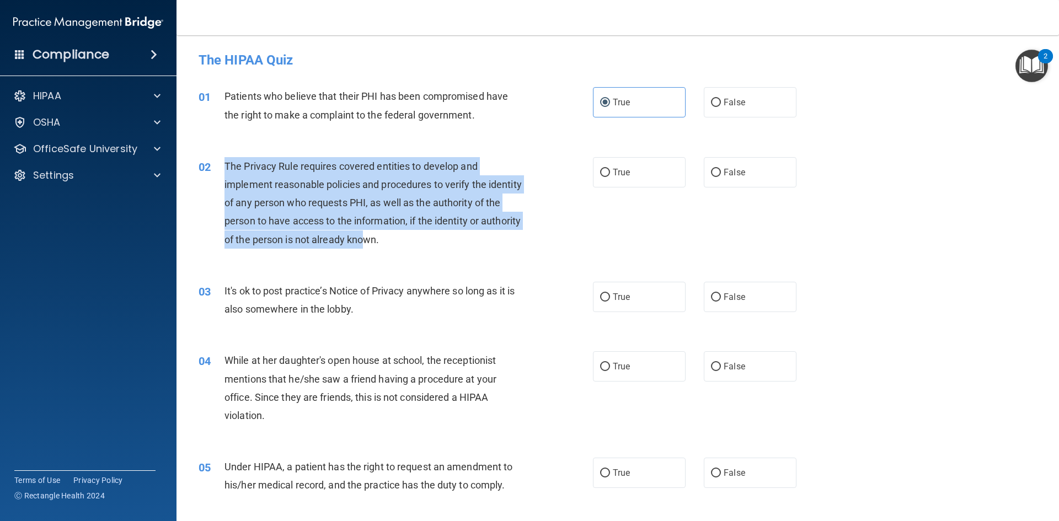
drag, startPoint x: 266, startPoint y: 188, endPoint x: 404, endPoint y: 253, distance: 152.8
click at [404, 253] on div "02 The Privacy Rule requires covered entities to develop and implement reasonab…" at bounding box center [396, 205] width 428 height 97
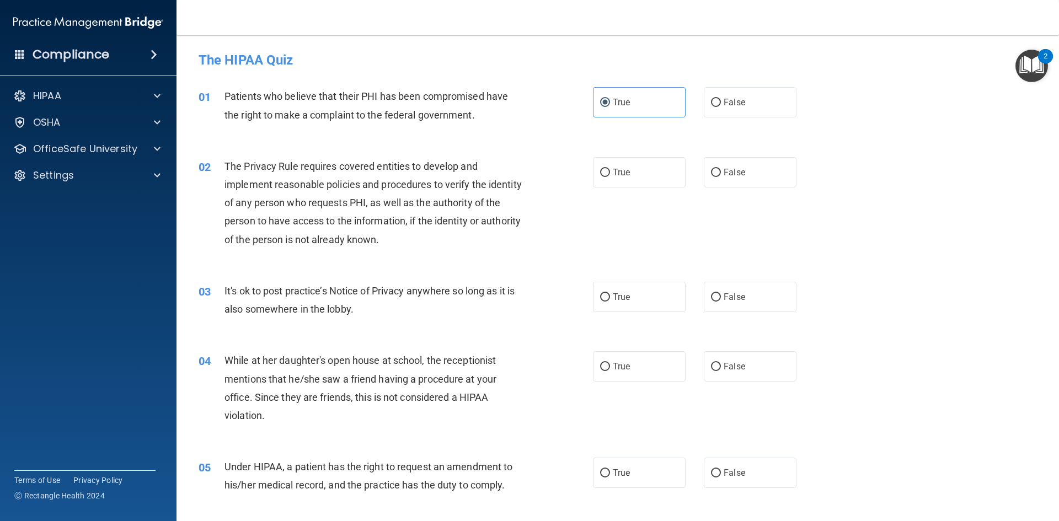
click at [427, 239] on div "The Privacy Rule requires covered entities to develop and implement reasonable …" at bounding box center [379, 203] width 308 height 92
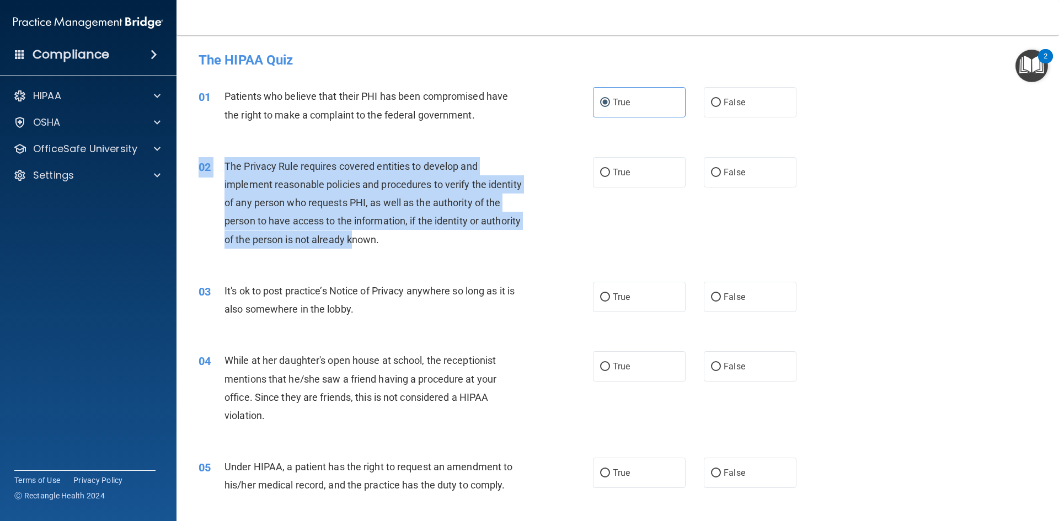
drag, startPoint x: 358, startPoint y: 223, endPoint x: 226, endPoint y: 162, distance: 145.6
click at [211, 158] on div "02 The Privacy Rule requires covered entities to develop and implement reasonab…" at bounding box center [396, 205] width 428 height 97
click at [218, 162] on div "02" at bounding box center [207, 167] width 34 height 20
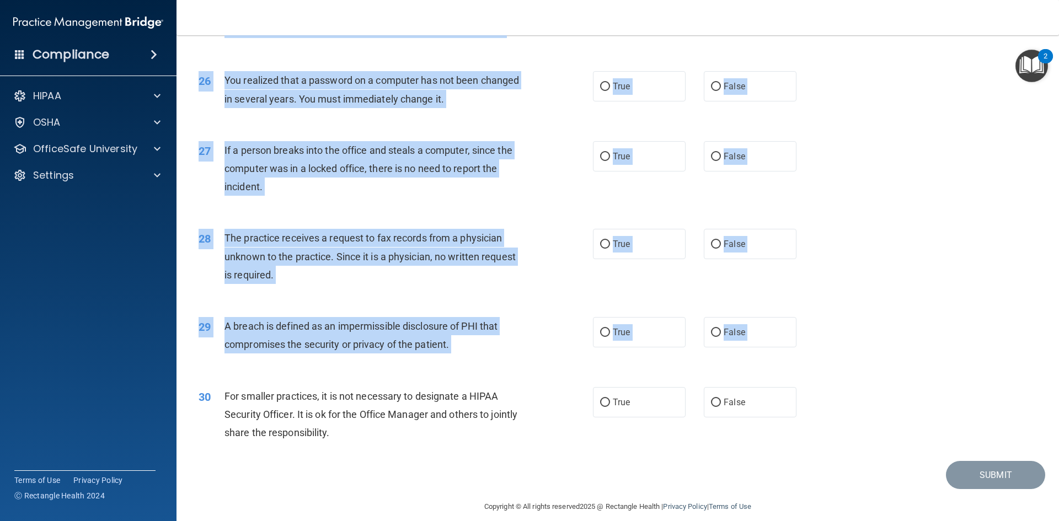
scroll to position [2090, 0]
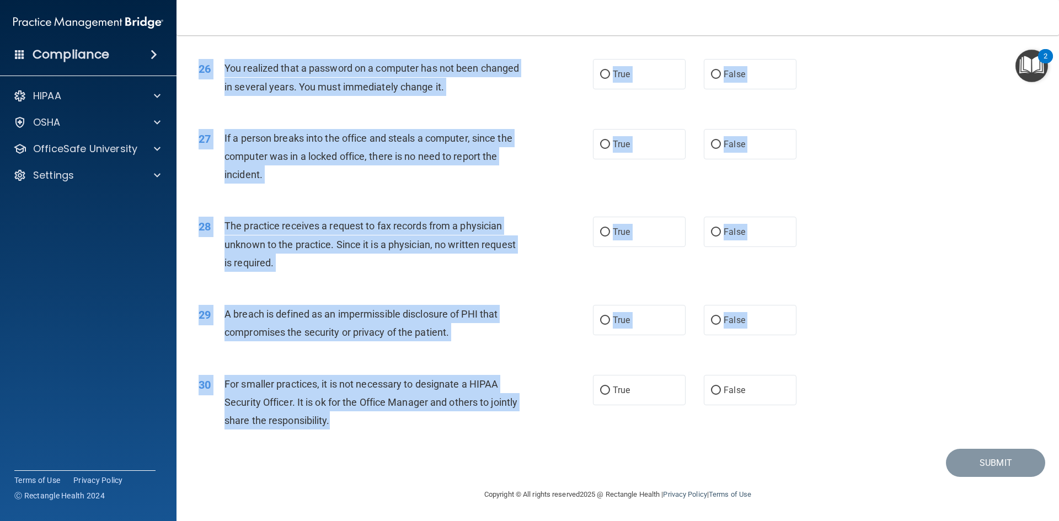
drag, startPoint x: 197, startPoint y: 98, endPoint x: 396, endPoint y: 429, distance: 386.3
copy div "29 Loremips dol sitamet cons adipi ELI sed doei temporincid utla etd magna al e…"
click at [889, 215] on div "28 The practice receives a request to fax records from a physician unknown to t…" at bounding box center [617, 247] width 855 height 88
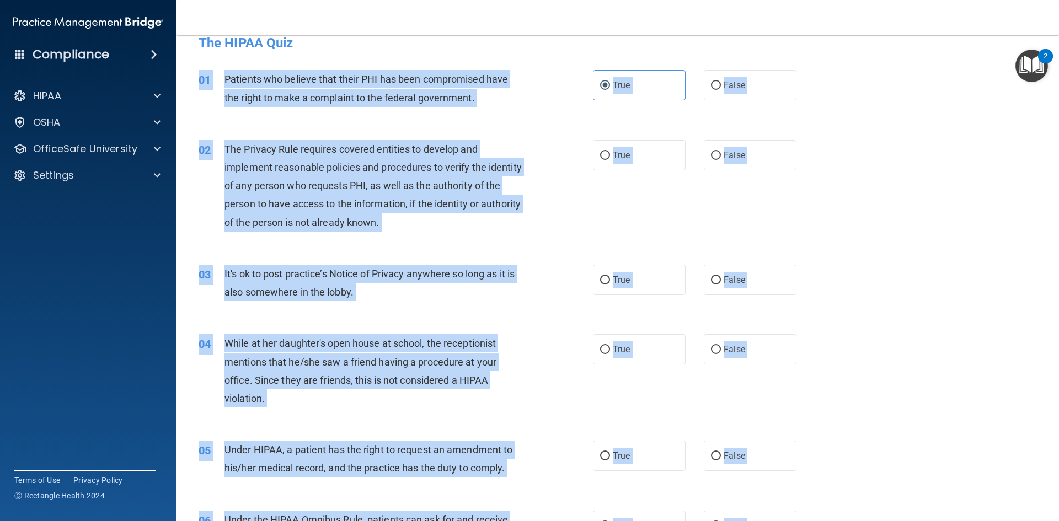
scroll to position [0, 0]
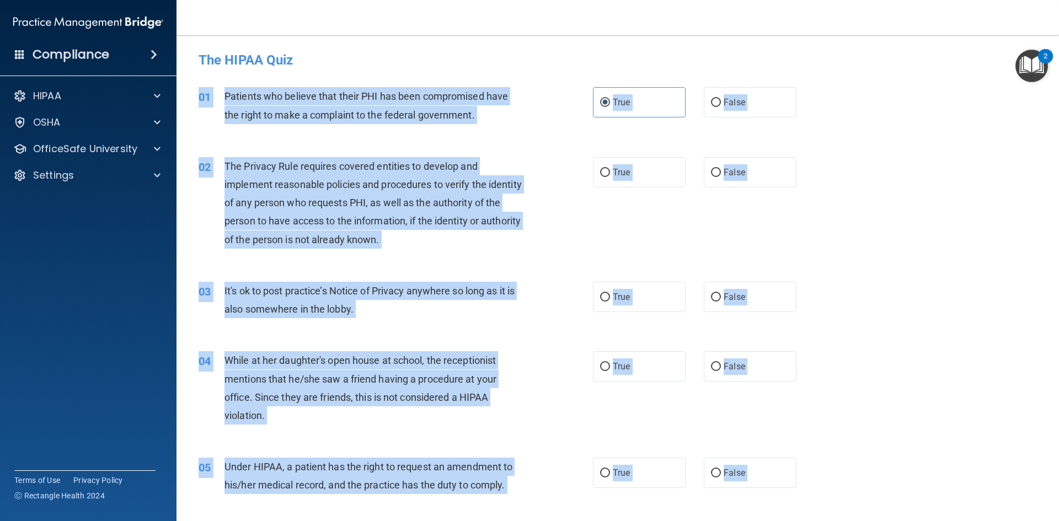
drag, startPoint x: 839, startPoint y: 148, endPoint x: 834, endPoint y: 146, distance: 5.8
click at [838, 148] on div "02 The Privacy Rule requires covered entities to develop and implement reasonab…" at bounding box center [617, 205] width 855 height 125
click at [647, 167] on label "True" at bounding box center [639, 172] width 93 height 30
click at [610, 169] on input "True" at bounding box center [605, 173] width 10 height 8
radio input "true"
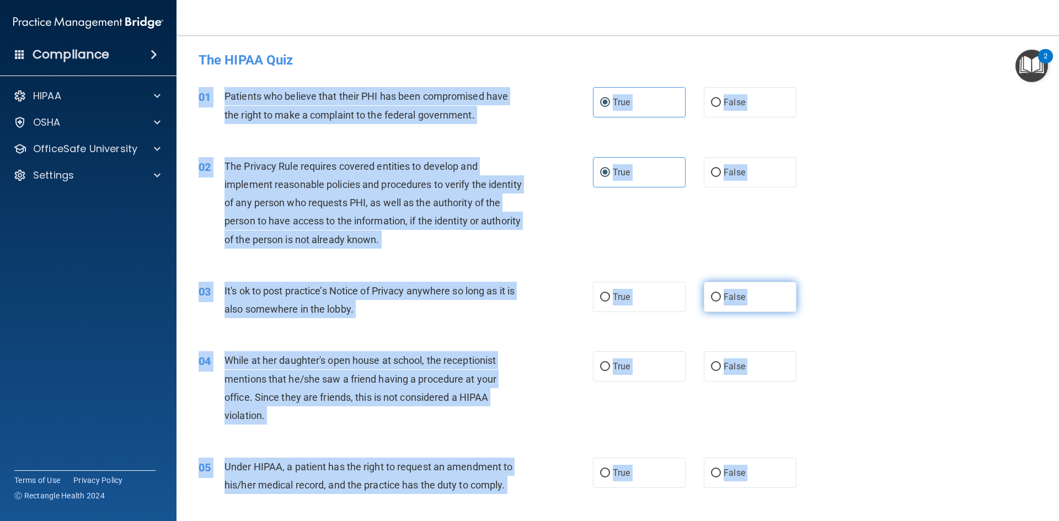
click at [760, 301] on label "False" at bounding box center [750, 297] width 93 height 30
click at [721, 301] on input "False" at bounding box center [716, 298] width 10 height 8
radio input "true"
click at [749, 361] on label "False" at bounding box center [750, 366] width 93 height 30
click at [721, 363] on input "False" at bounding box center [716, 367] width 10 height 8
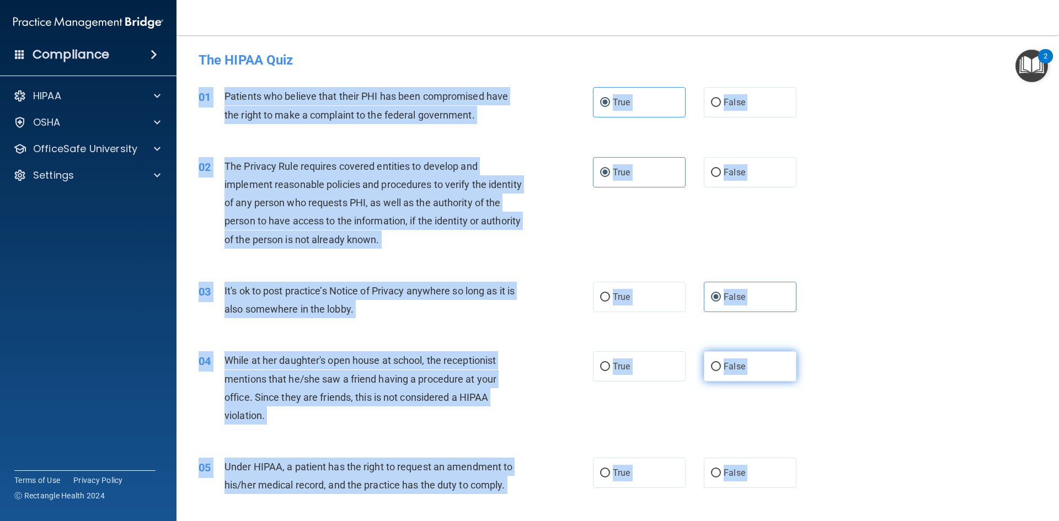
radio input "true"
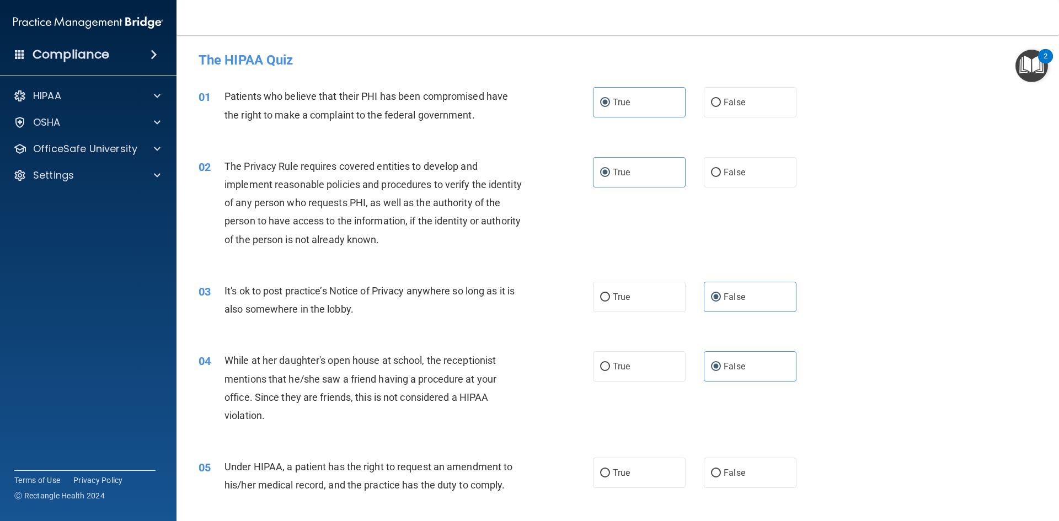
drag, startPoint x: 610, startPoint y: 295, endPoint x: 606, endPoint y: 321, distance: 25.7
click at [609, 295] on label "True" at bounding box center [639, 297] width 93 height 30
click at [609, 295] on input "True" at bounding box center [605, 298] width 10 height 8
radio input "true"
click at [737, 311] on label "False" at bounding box center [750, 297] width 93 height 30
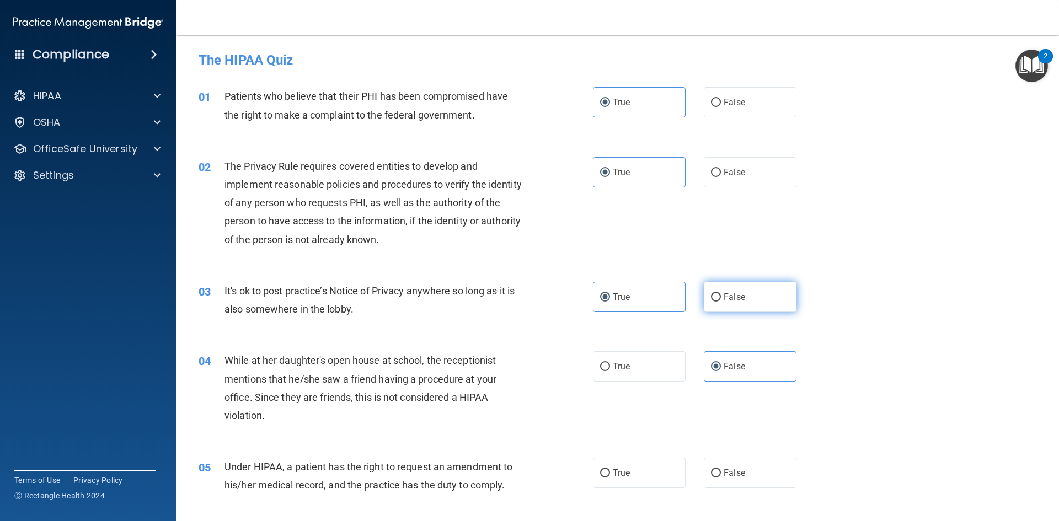
click at [721, 302] on input "False" at bounding box center [716, 298] width 10 height 8
radio input "true"
radio input "false"
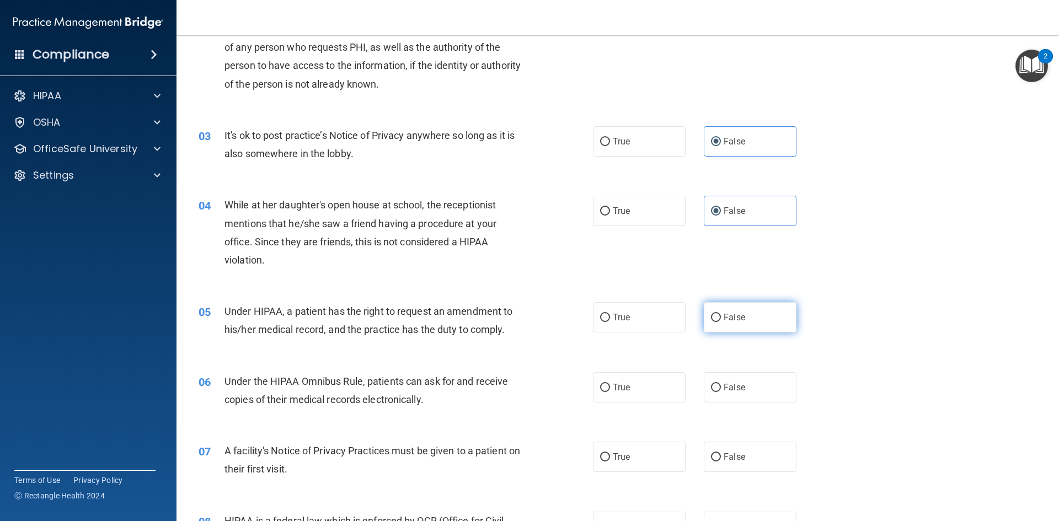
scroll to position [166, 0]
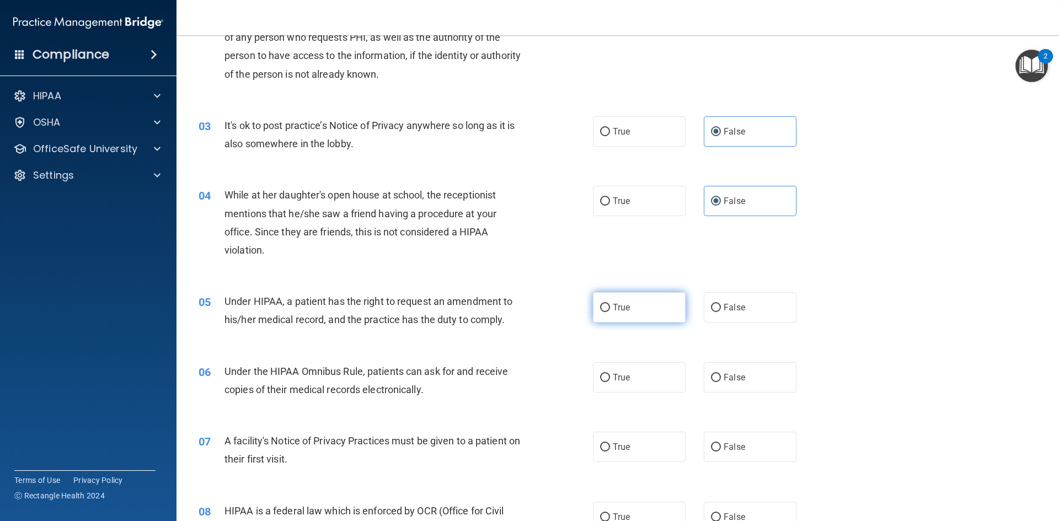
click at [652, 319] on label "True" at bounding box center [639, 307] width 93 height 30
click at [610, 312] on input "True" at bounding box center [605, 308] width 10 height 8
radio input "true"
click at [645, 377] on label "True" at bounding box center [639, 377] width 93 height 30
click at [610, 377] on input "True" at bounding box center [605, 378] width 10 height 8
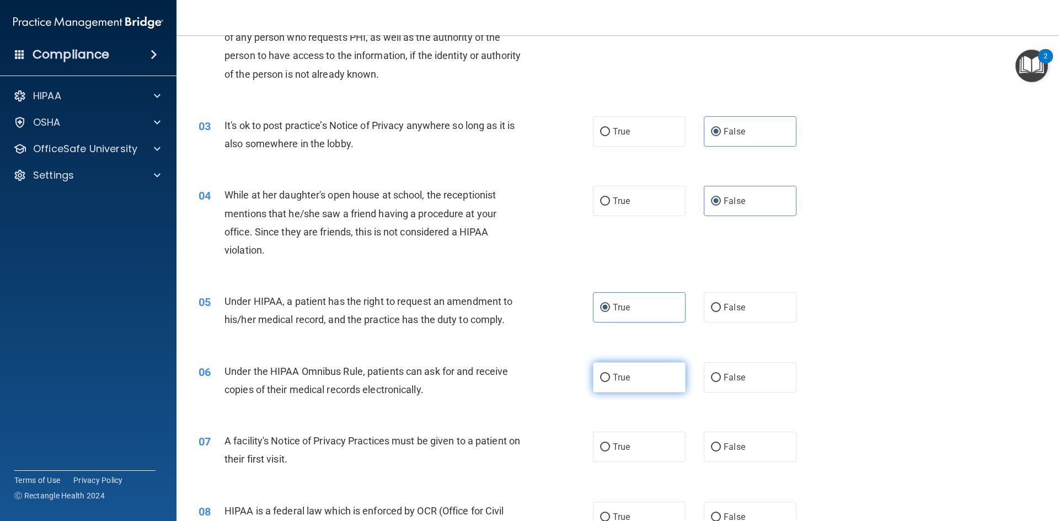
radio input "true"
drag, startPoint x: 632, startPoint y: 426, endPoint x: 629, endPoint y: 434, distance: 8.2
click at [631, 429] on div "07 A facility's Notice of Privacy Practices must be given to a patient on their…" at bounding box center [617, 453] width 855 height 70
drag, startPoint x: 627, startPoint y: 438, endPoint x: 619, endPoint y: 456, distance: 20.7
click at [627, 439] on label "True" at bounding box center [639, 447] width 93 height 30
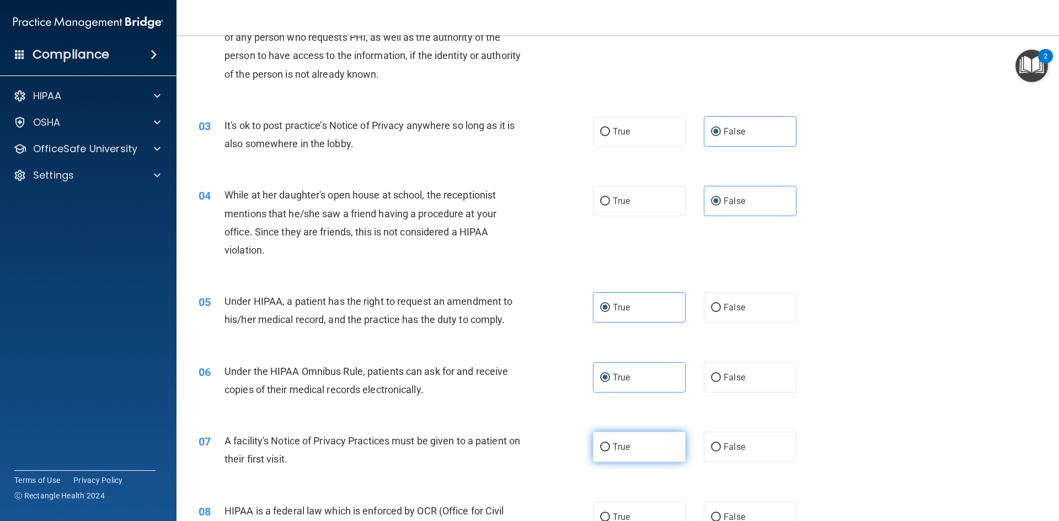
click at [610, 444] on input "True" at bounding box center [605, 448] width 10 height 8
radio input "true"
click at [614, 515] on span "True" at bounding box center [621, 517] width 17 height 10
click at [610, 515] on input "True" at bounding box center [605, 518] width 10 height 8
radio input "true"
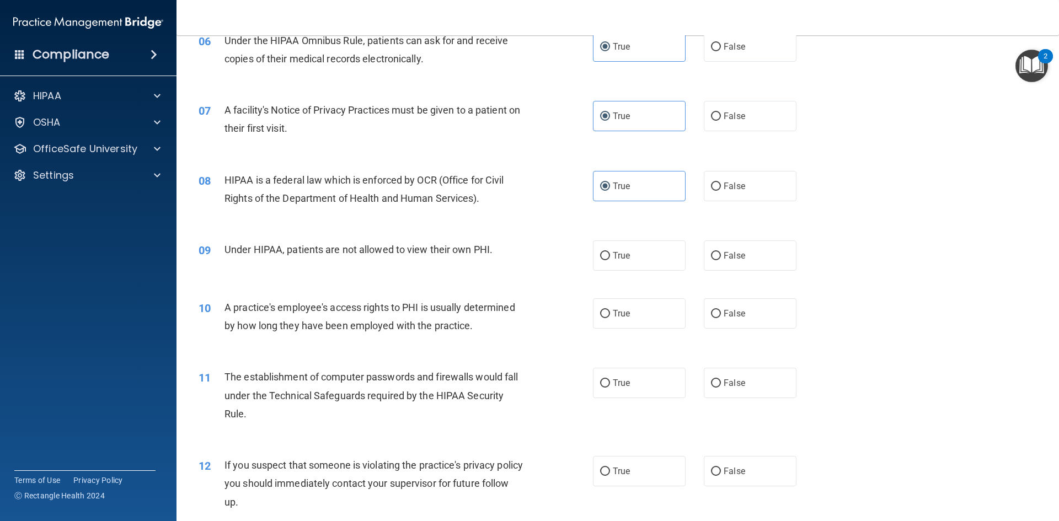
scroll to position [497, 0]
click at [742, 260] on label "False" at bounding box center [750, 255] width 93 height 30
click at [721, 260] on input "False" at bounding box center [716, 256] width 10 height 8
radio input "true"
drag, startPoint x: 727, startPoint y: 322, endPoint x: 705, endPoint y: 301, distance: 30.1
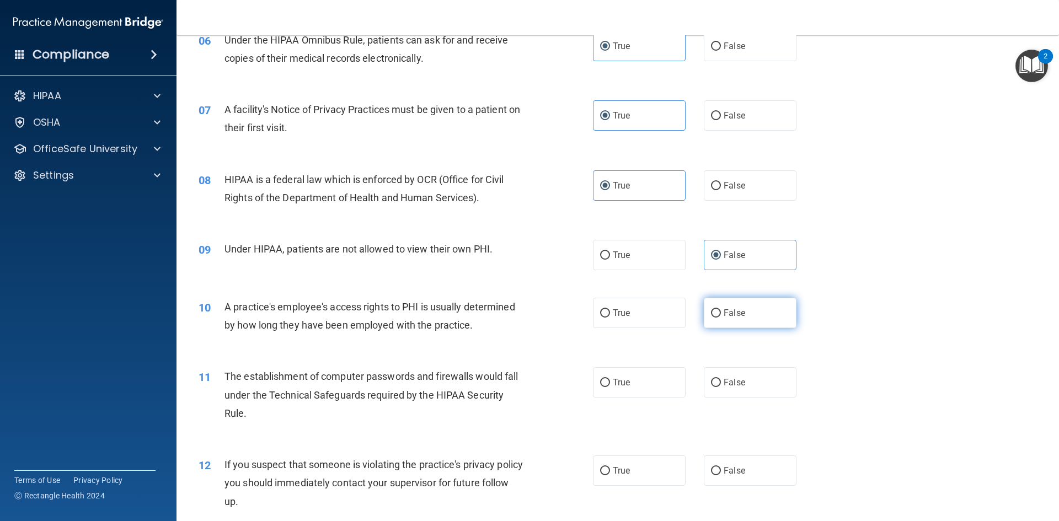
click at [727, 322] on label "False" at bounding box center [750, 313] width 93 height 30
click at [721, 318] on input "False" at bounding box center [716, 314] width 10 height 8
radio input "true"
click at [607, 377] on label "True" at bounding box center [639, 382] width 93 height 30
click at [607, 379] on input "True" at bounding box center [605, 383] width 10 height 8
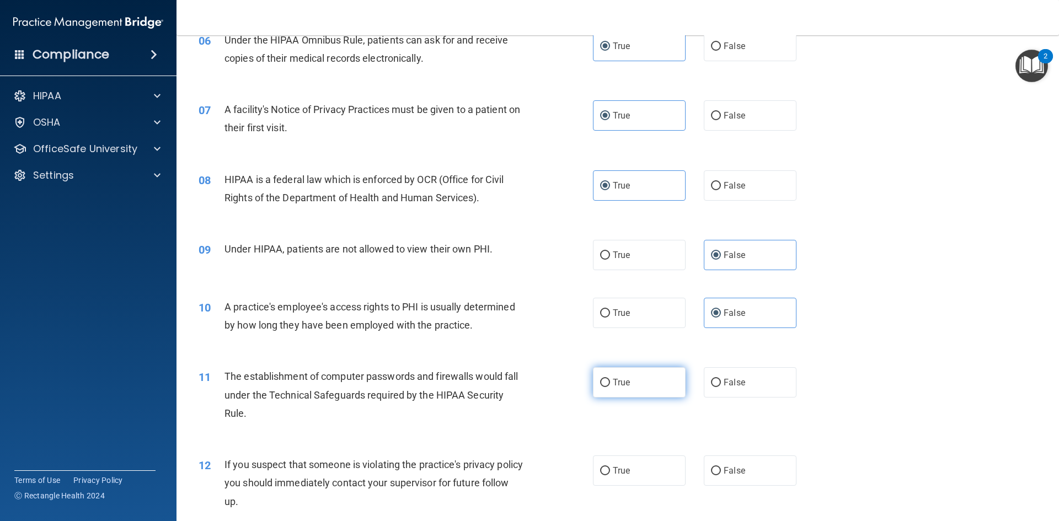
radio input "true"
click at [587, 458] on div "12 If you suspect that someone is violating the practice's privacy policy you s…" at bounding box center [396, 486] width 428 height 61
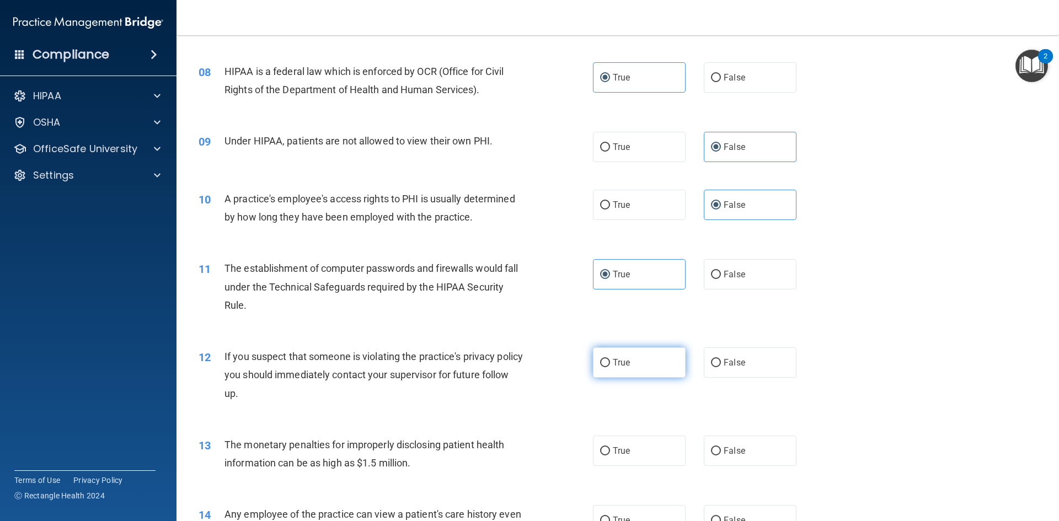
scroll to position [607, 0]
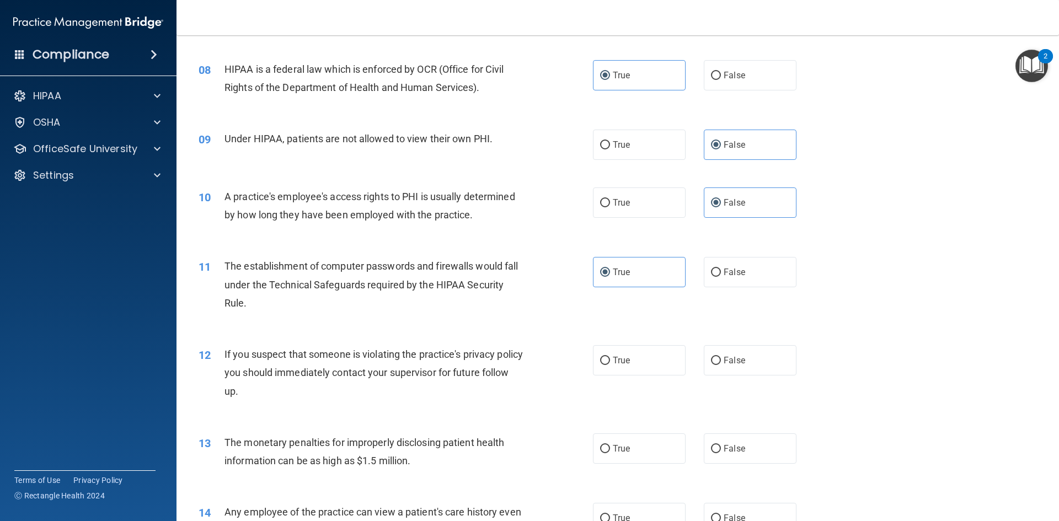
click at [648, 342] on div "12 If you suspect that someone is violating the practice's privacy policy you s…" at bounding box center [617, 376] width 855 height 88
drag, startPoint x: 632, startPoint y: 365, endPoint x: 608, endPoint y: 424, distance: 63.1
click at [632, 366] on label "True" at bounding box center [639, 360] width 93 height 30
click at [610, 365] on input "True" at bounding box center [605, 361] width 10 height 8
radio input "true"
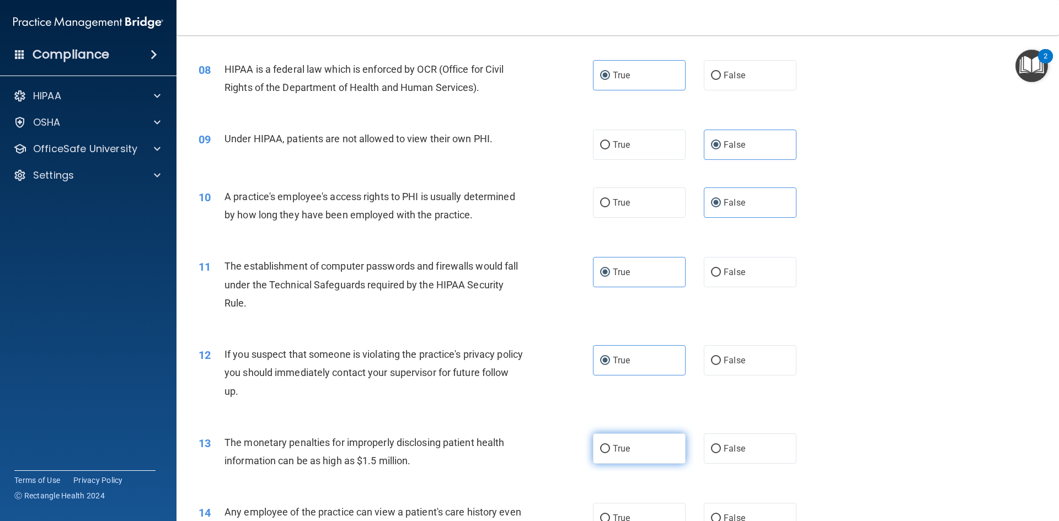
click at [605, 436] on label "True" at bounding box center [639, 449] width 93 height 30
click at [605, 445] on input "True" at bounding box center [605, 449] width 10 height 8
radio input "true"
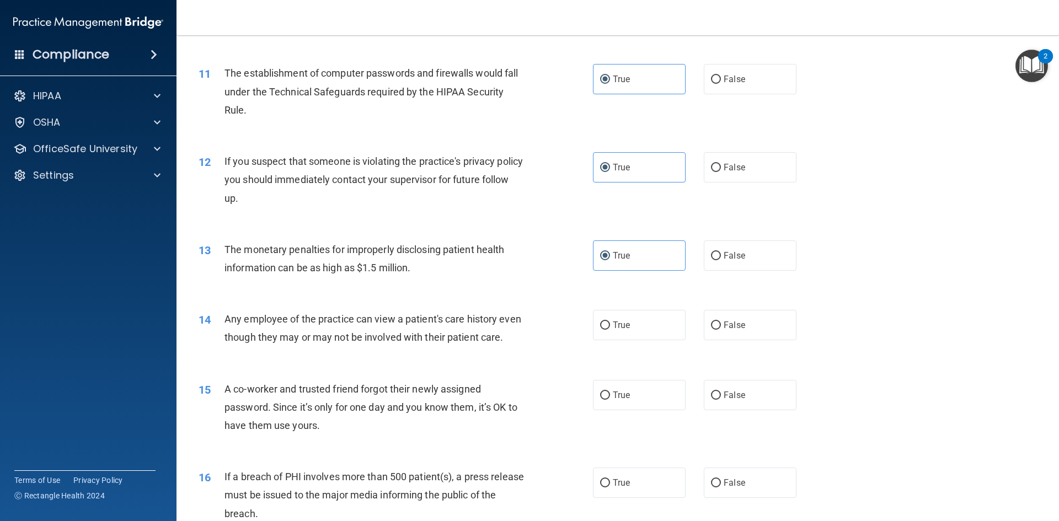
scroll to position [828, 0]
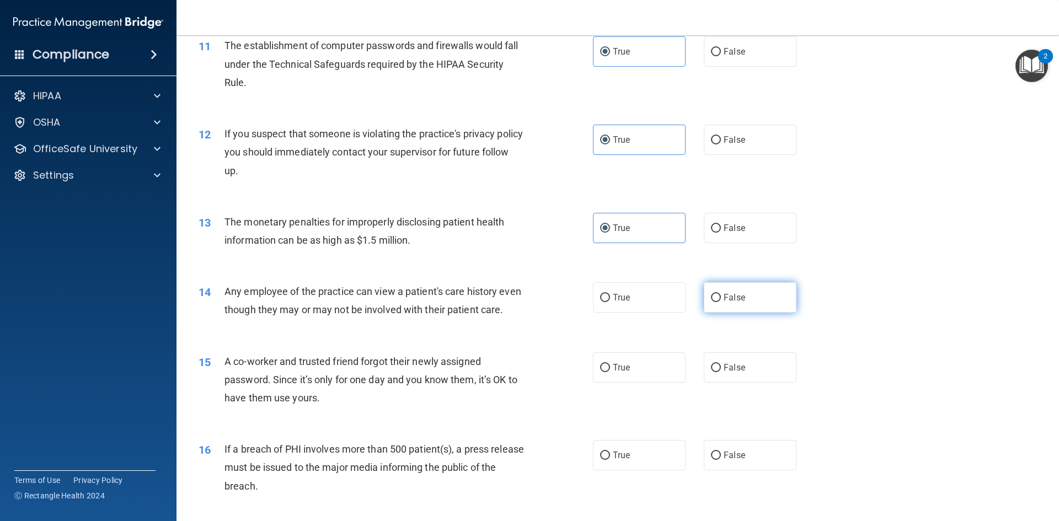
click at [729, 303] on label "False" at bounding box center [750, 297] width 93 height 30
click at [721, 302] on input "False" at bounding box center [716, 298] width 10 height 8
radio input "true"
click at [716, 372] on input "False" at bounding box center [716, 368] width 10 height 8
radio input "true"
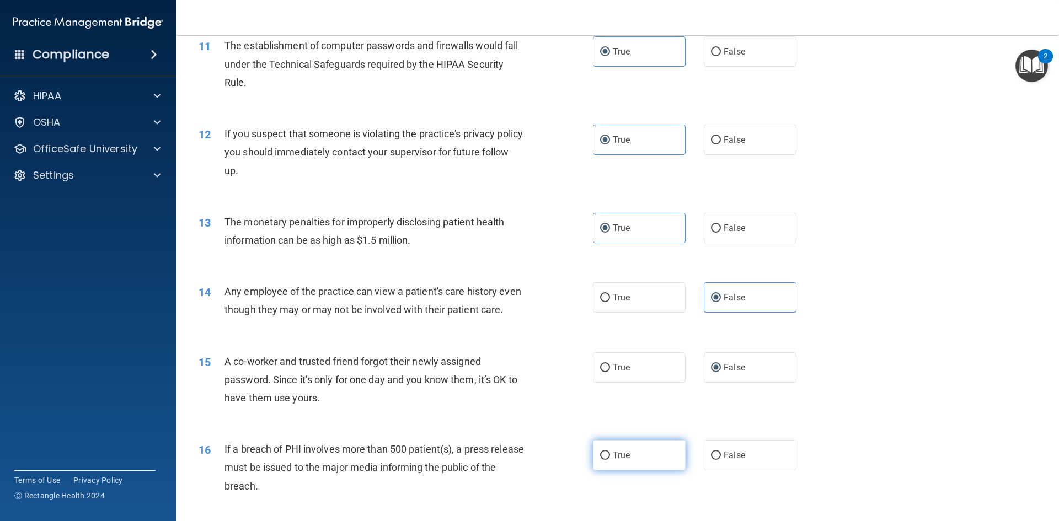
click at [630, 471] on label "True" at bounding box center [639, 455] width 93 height 30
click at [610, 460] on input "True" at bounding box center [605, 456] width 10 height 8
radio input "true"
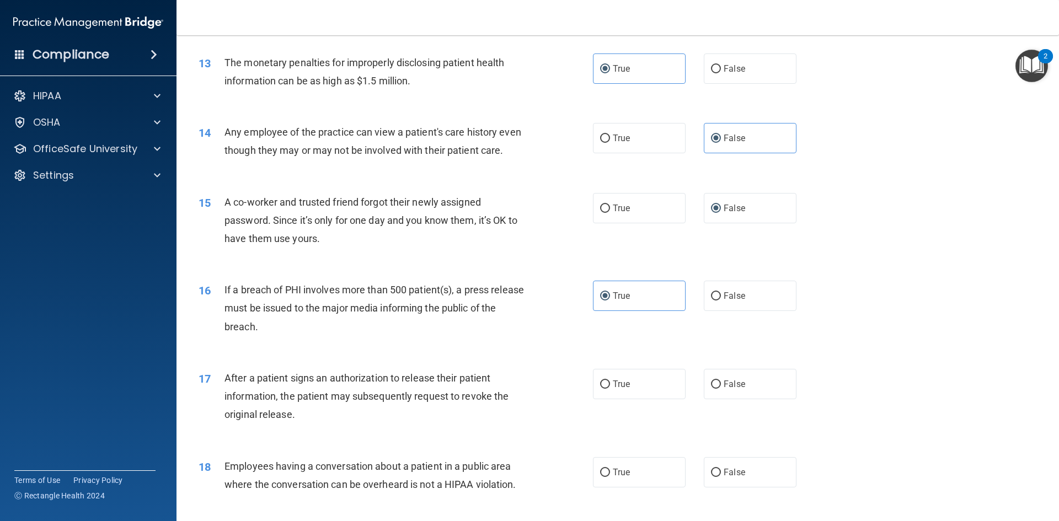
scroll to position [994, 0]
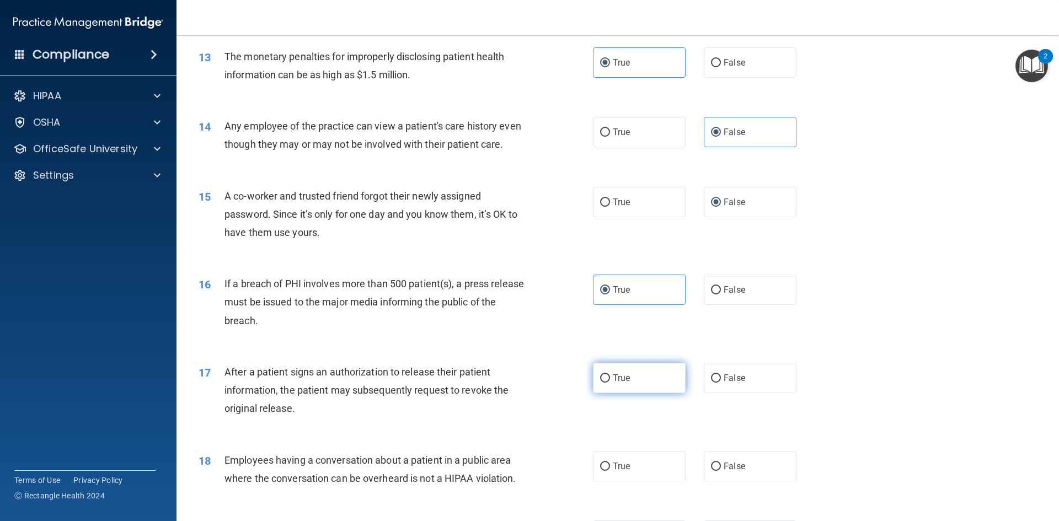
click at [624, 383] on span "True" at bounding box center [621, 378] width 17 height 10
click at [610, 383] on input "True" at bounding box center [605, 379] width 10 height 8
radio input "true"
click at [742, 477] on label "False" at bounding box center [750, 466] width 93 height 30
click at [721, 471] on input "False" at bounding box center [716, 467] width 10 height 8
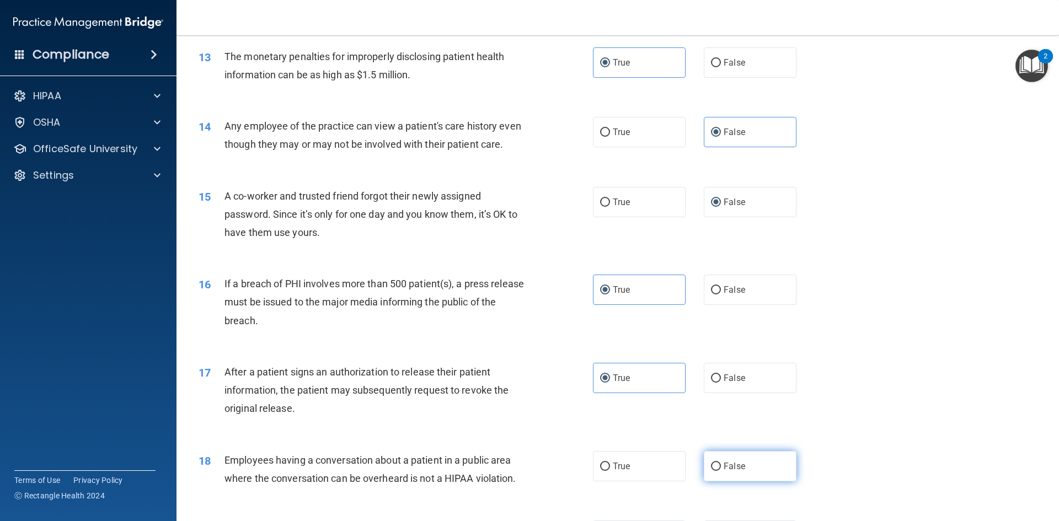
radio input "true"
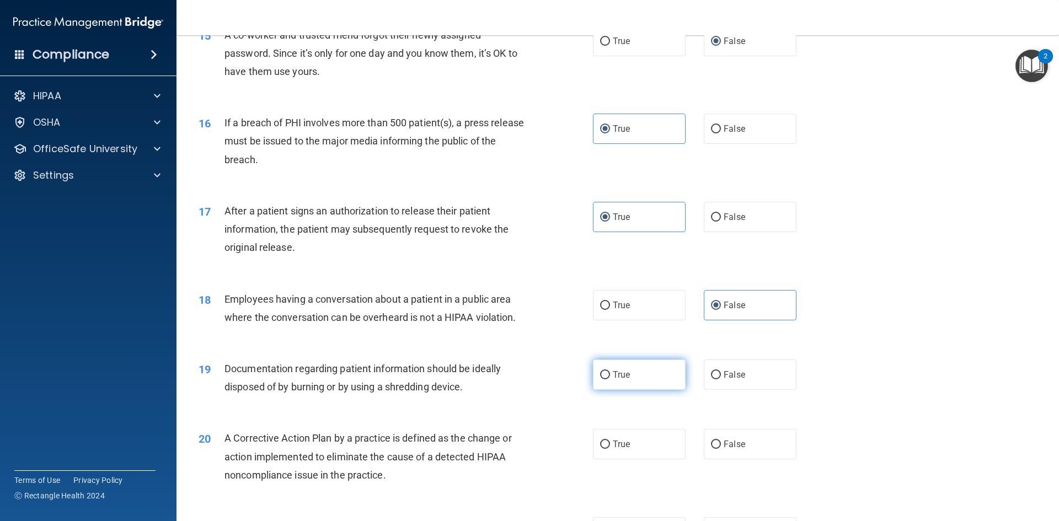
scroll to position [1159, 0]
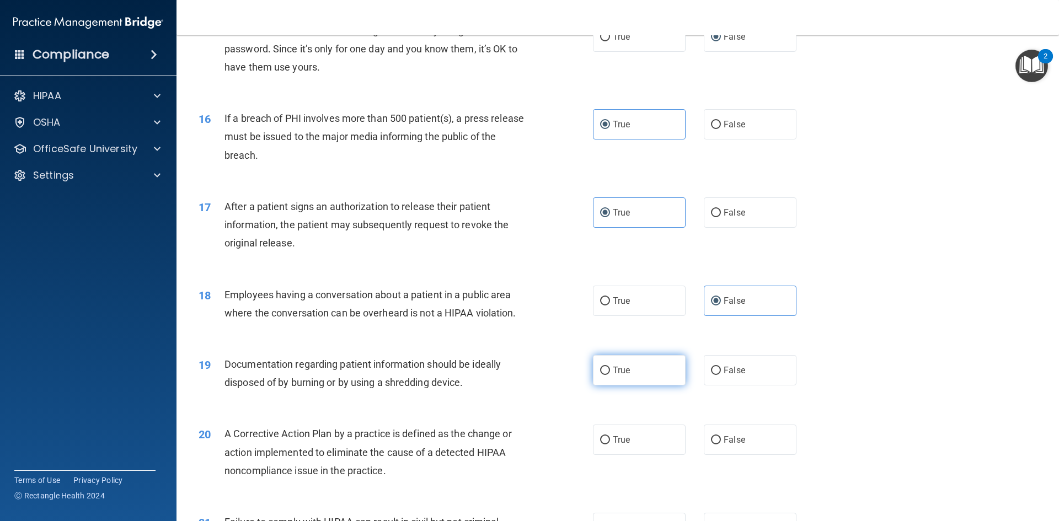
click at [646, 385] on label "True" at bounding box center [639, 370] width 93 height 30
click at [610, 375] on input "True" at bounding box center [605, 371] width 10 height 8
radio input "true"
click at [620, 445] on span "True" at bounding box center [621, 440] width 17 height 10
click at [610, 445] on input "True" at bounding box center [605, 440] width 10 height 8
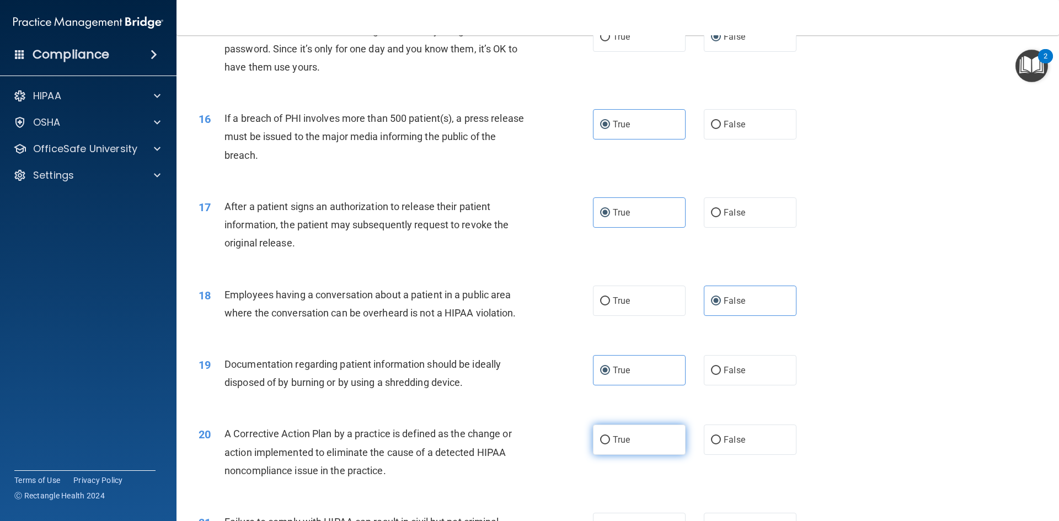
radio input "true"
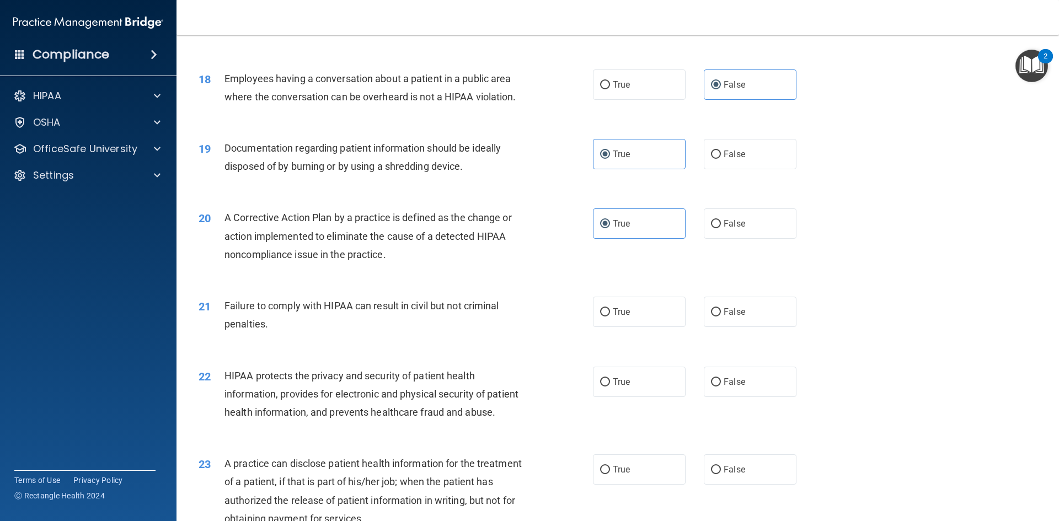
scroll to position [1380, 0]
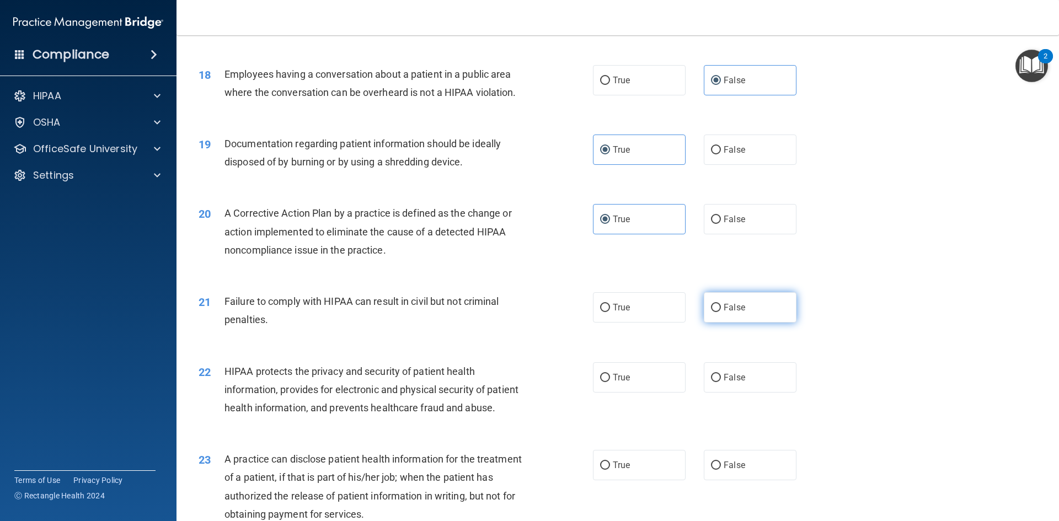
click at [719, 323] on label "False" at bounding box center [750, 307] width 93 height 30
click at [719, 312] on input "False" at bounding box center [716, 308] width 10 height 8
radio input "true"
click at [655, 393] on label "True" at bounding box center [639, 377] width 93 height 30
click at [610, 382] on input "True" at bounding box center [605, 378] width 10 height 8
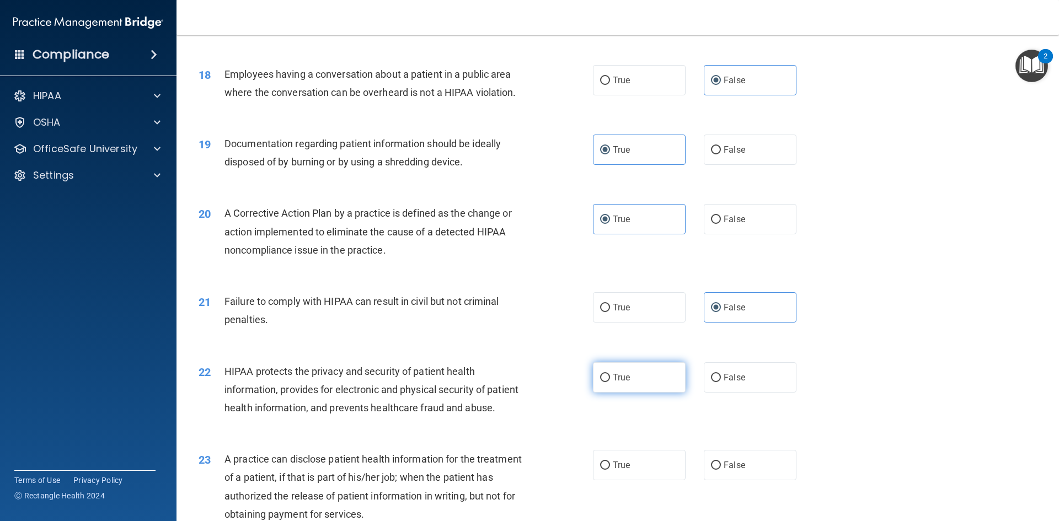
radio input "true"
drag, startPoint x: 728, startPoint y: 506, endPoint x: 698, endPoint y: 482, distance: 38.1
click at [727, 471] on span "False" at bounding box center [735, 465] width 22 height 10
click at [721, 470] on input "False" at bounding box center [716, 466] width 10 height 8
radio input "true"
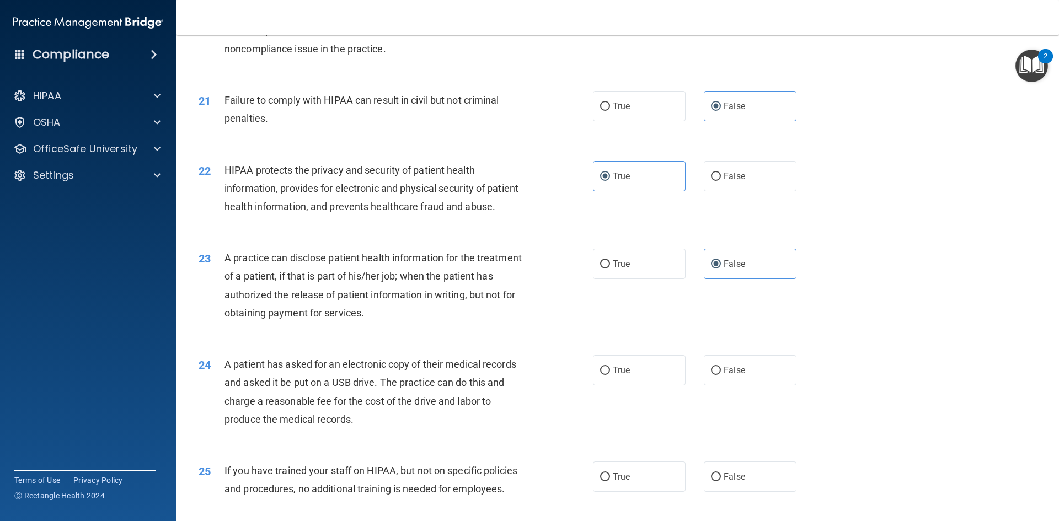
scroll to position [1601, 0]
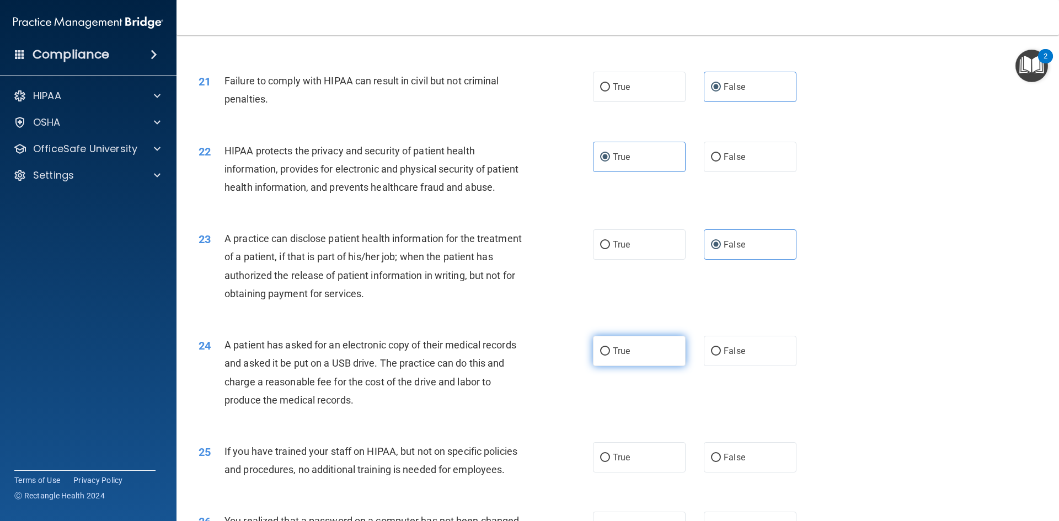
click at [639, 366] on label "True" at bounding box center [639, 351] width 93 height 30
click at [610, 356] on input "True" at bounding box center [605, 352] width 10 height 8
radio input "true"
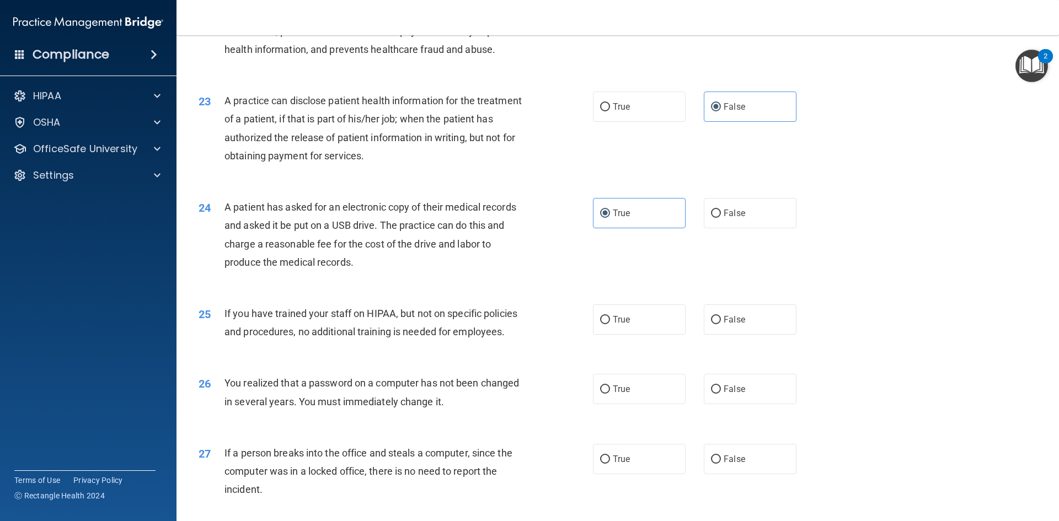
scroll to position [1766, 0]
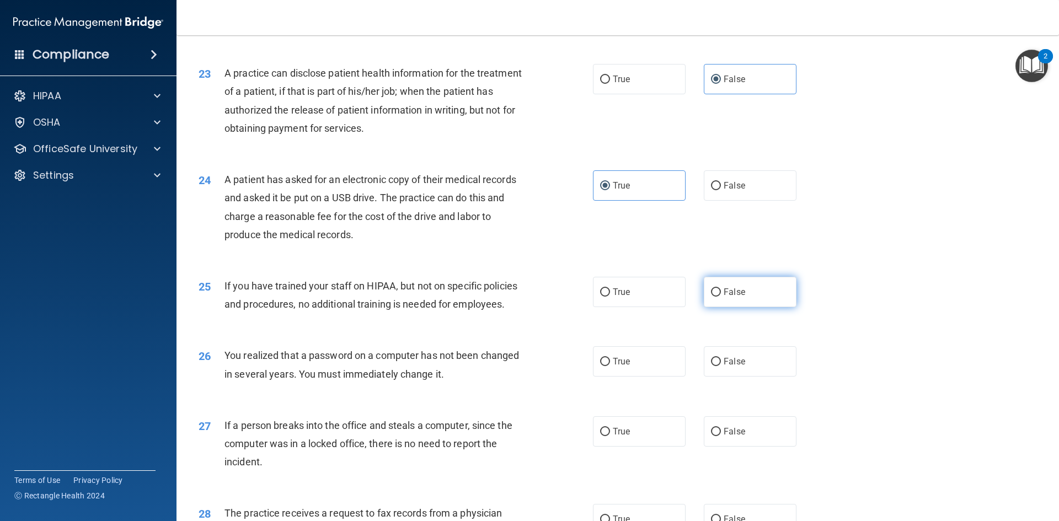
click at [717, 307] on label "False" at bounding box center [750, 292] width 93 height 30
click at [717, 297] on input "False" at bounding box center [716, 293] width 10 height 8
radio input "true"
click at [613, 377] on label "True" at bounding box center [639, 361] width 93 height 30
click at [610, 366] on input "True" at bounding box center [605, 362] width 10 height 8
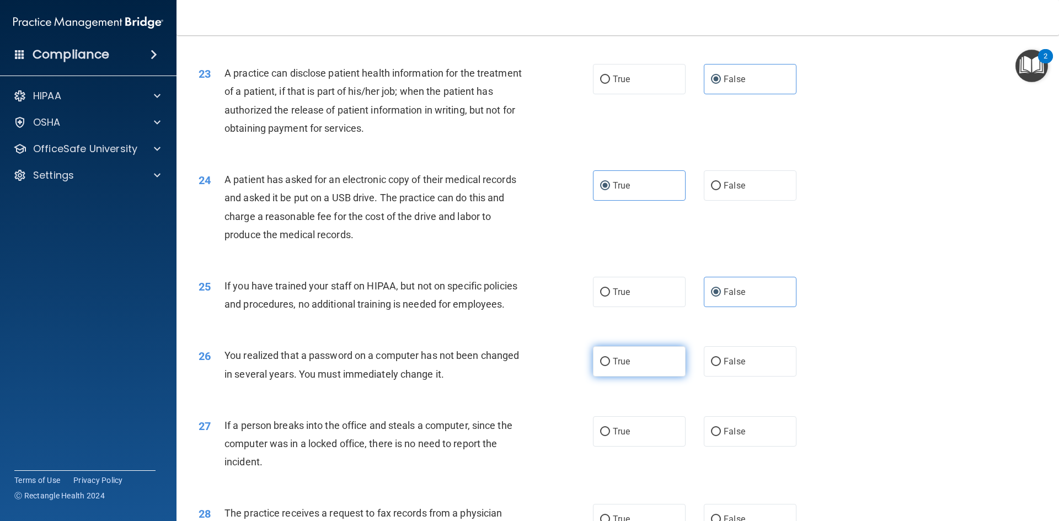
radio input "true"
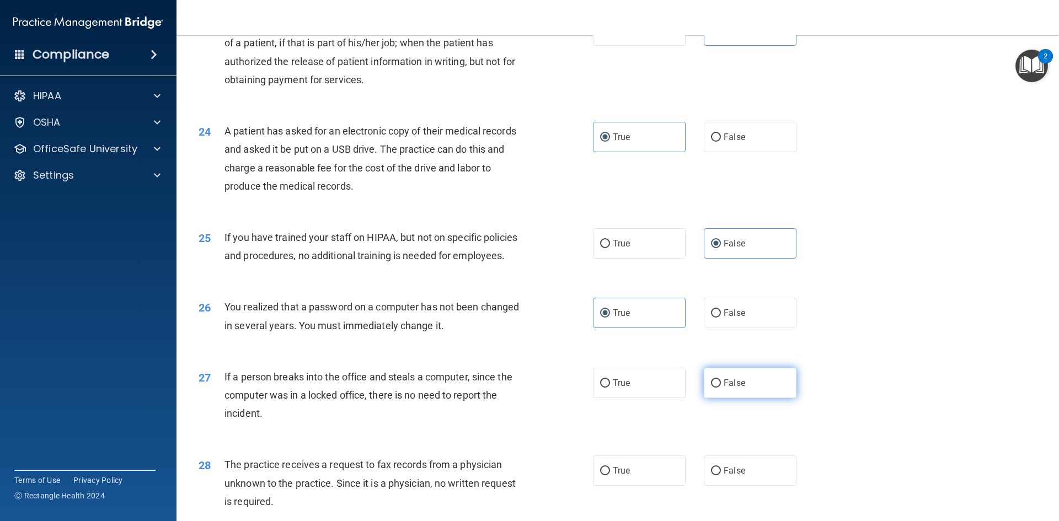
scroll to position [1876, 0]
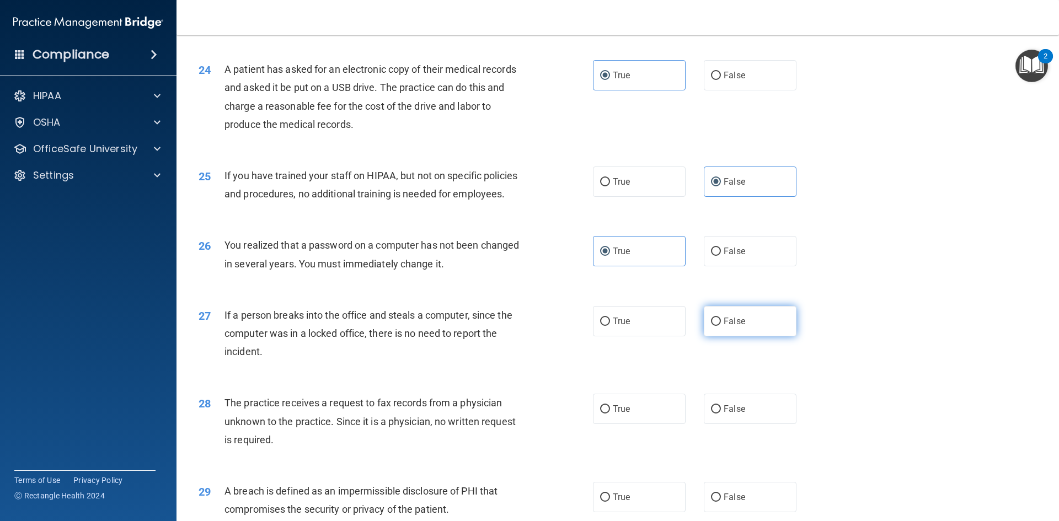
click at [747, 337] on label "False" at bounding box center [750, 321] width 93 height 30
click at [721, 326] on input "False" at bounding box center [716, 322] width 10 height 8
radio input "true"
click at [738, 424] on label "False" at bounding box center [750, 409] width 93 height 30
click at [721, 414] on input "False" at bounding box center [716, 410] width 10 height 8
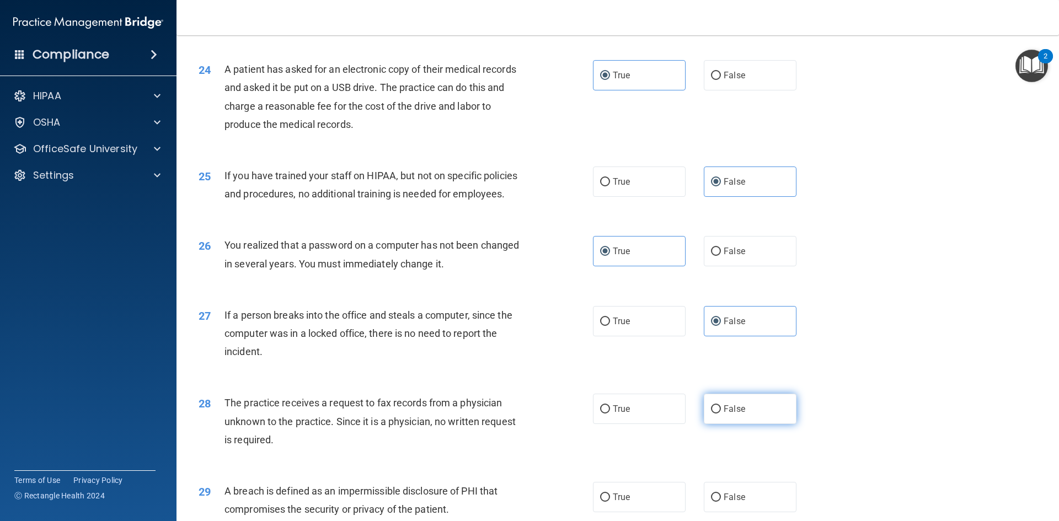
radio input "true"
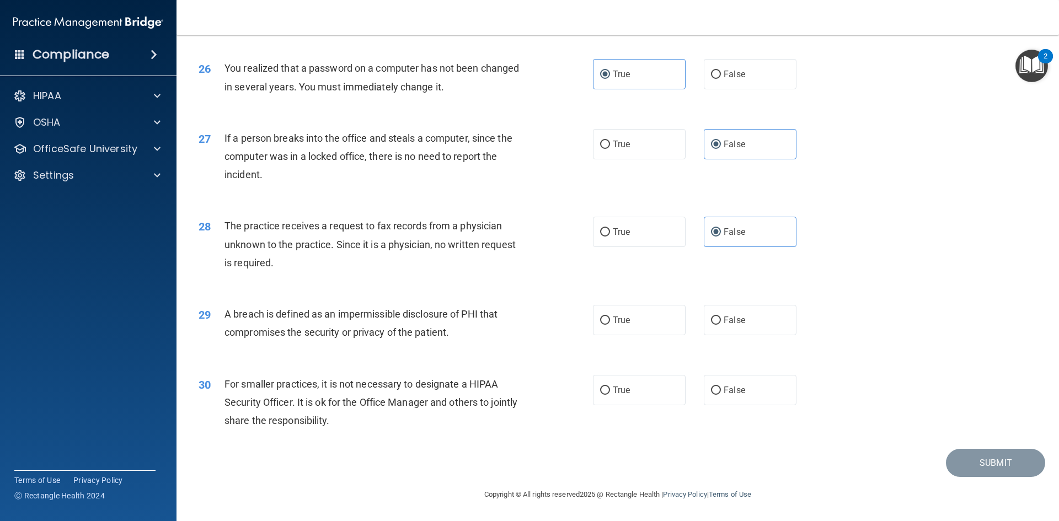
scroll to position [2090, 0]
click at [647, 329] on label "True" at bounding box center [639, 320] width 93 height 30
click at [610, 325] on input "True" at bounding box center [605, 321] width 10 height 8
radio input "true"
click at [632, 372] on div "30 For smaller practices, it is not necessary to designate a HIPAA Security Off…" at bounding box center [617, 405] width 855 height 88
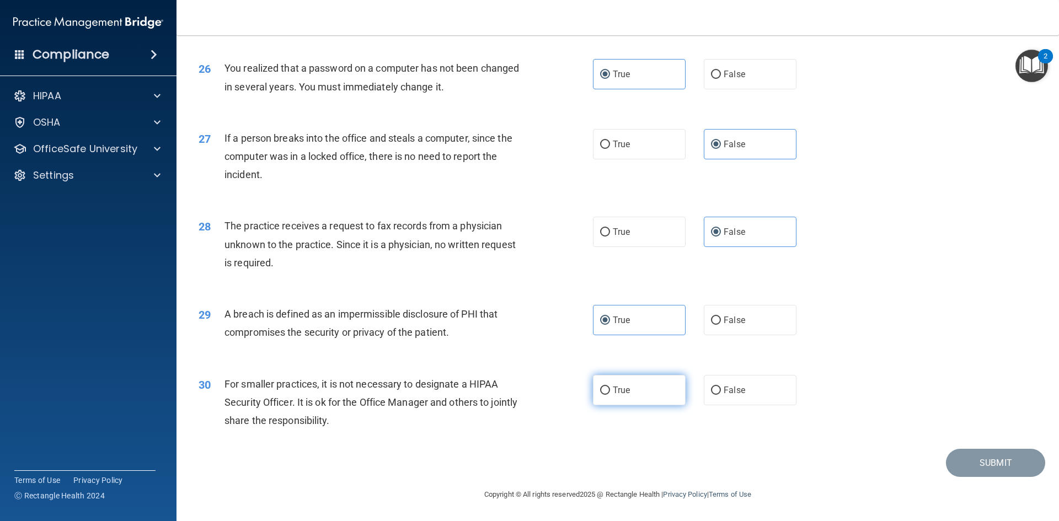
click at [632, 386] on label "True" at bounding box center [639, 390] width 93 height 30
click at [610, 387] on input "True" at bounding box center [605, 391] width 10 height 8
radio input "true"
click at [1006, 465] on button "Submit" at bounding box center [995, 463] width 99 height 28
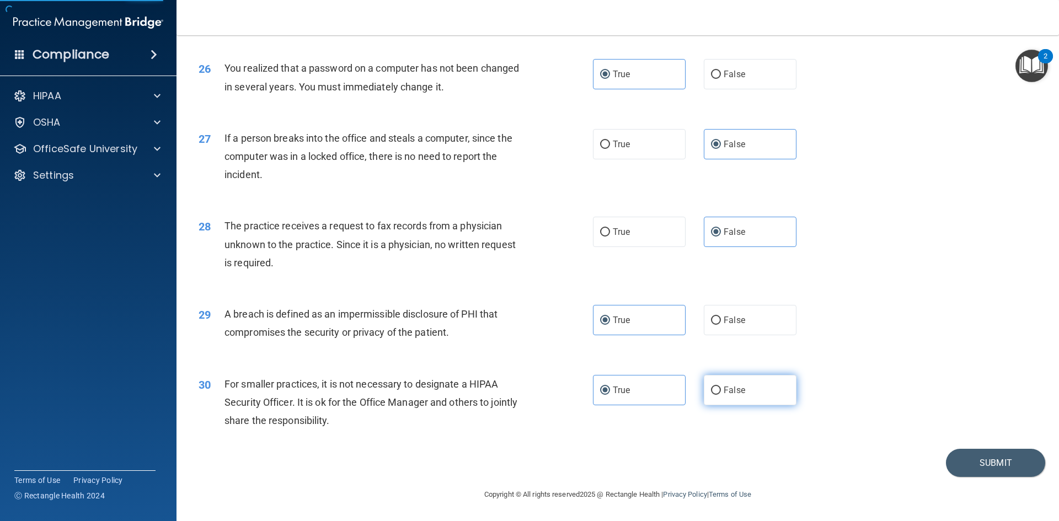
click at [733, 397] on label "False" at bounding box center [750, 390] width 93 height 30
click at [721, 395] on input "False" at bounding box center [716, 391] width 10 height 8
radio input "true"
radio input "false"
click at [1009, 467] on button "Submit" at bounding box center [995, 463] width 99 height 28
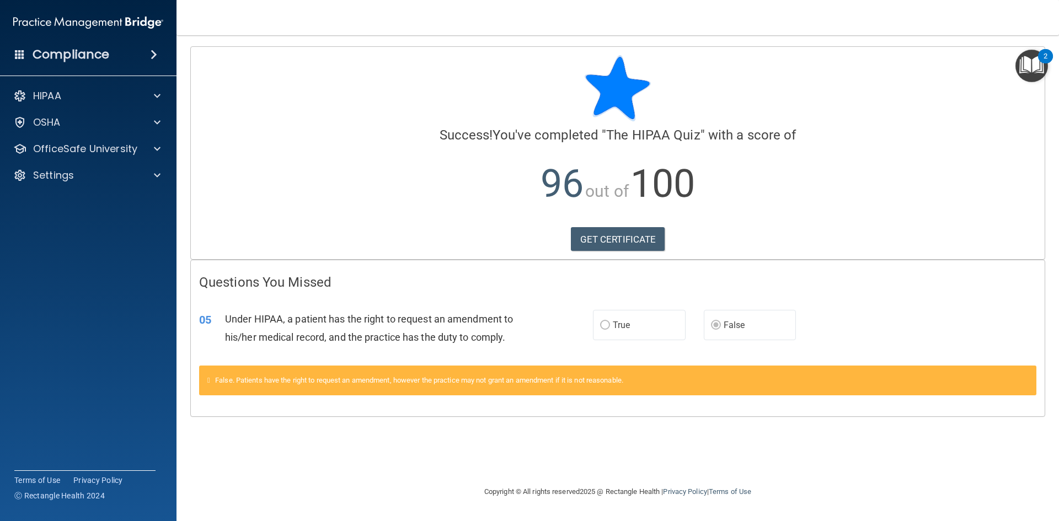
click at [625, 333] on label "True" at bounding box center [639, 325] width 93 height 30
click at [163, 97] on div at bounding box center [156, 95] width 28 height 13
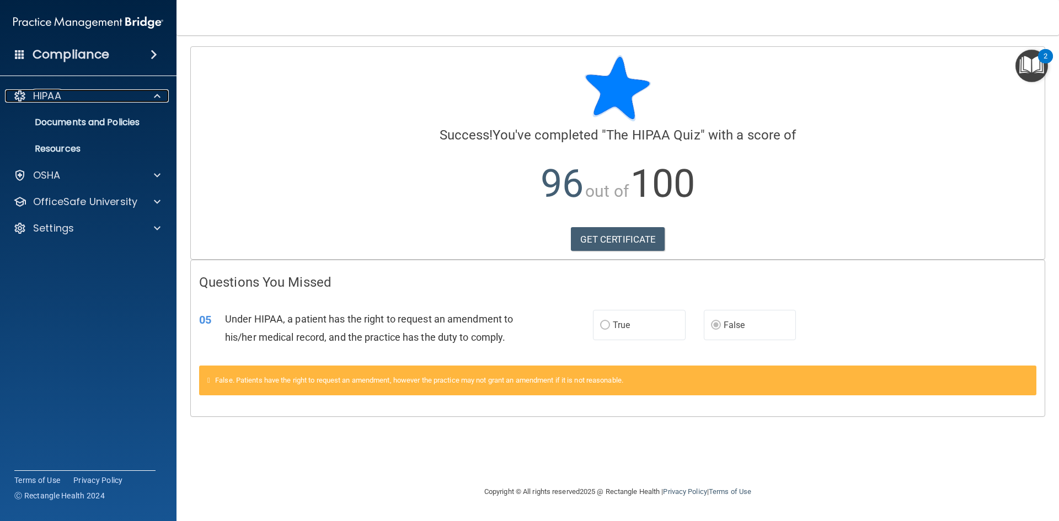
drag, startPoint x: 163, startPoint y: 97, endPoint x: 166, endPoint y: 114, distance: 17.9
click at [164, 97] on div at bounding box center [156, 95] width 28 height 13
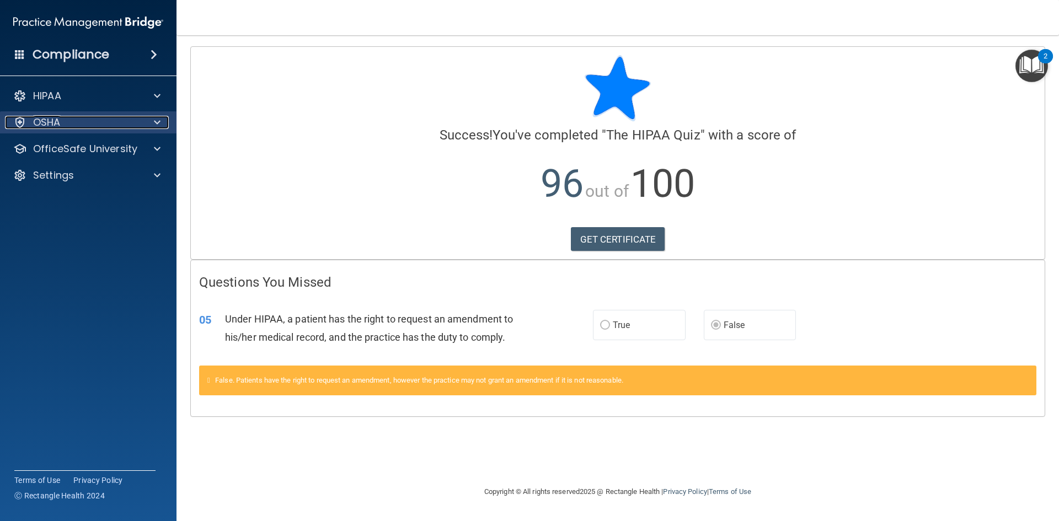
click at [156, 127] on span at bounding box center [157, 122] width 7 height 13
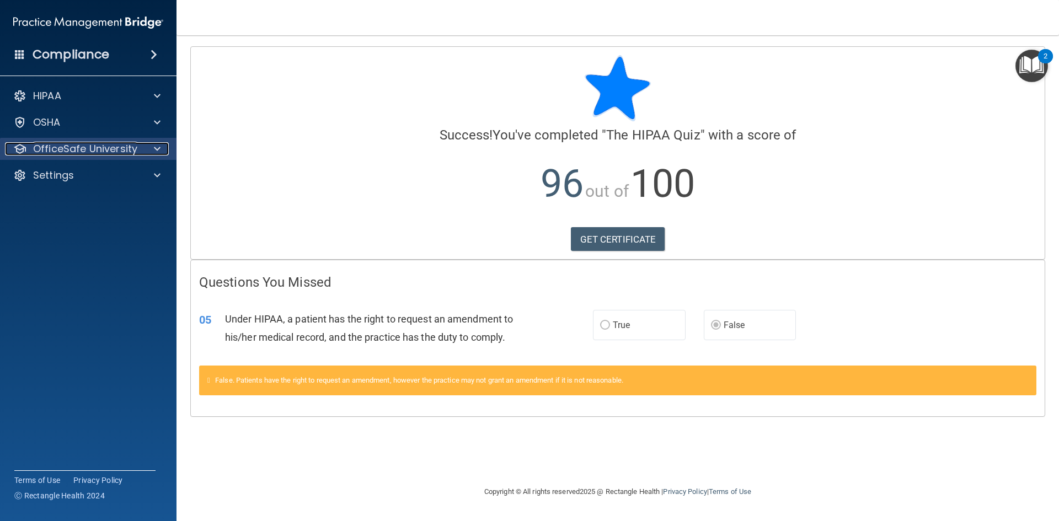
click at [156, 143] on span at bounding box center [157, 148] width 7 height 13
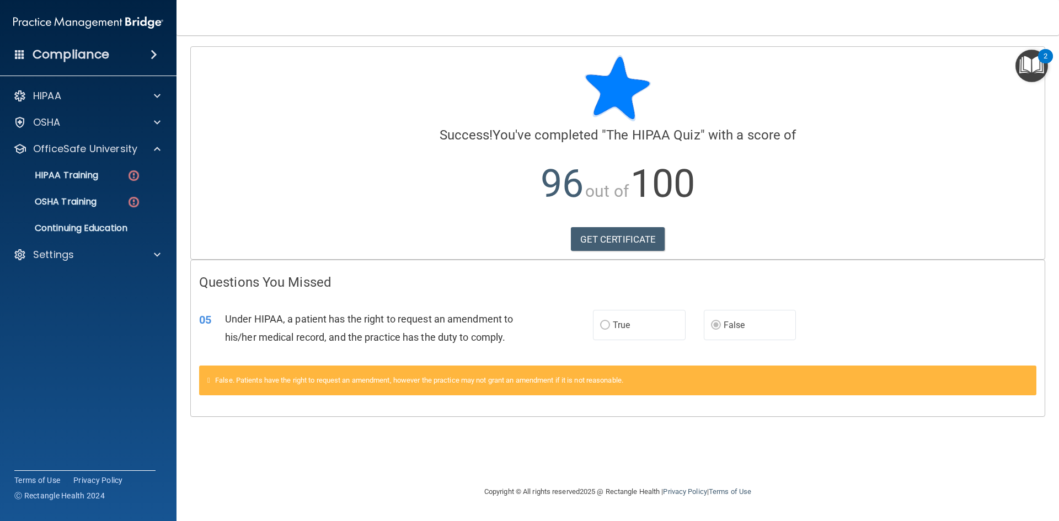
click at [814, 358] on div "05 Under HIPAA, a patient has the right to request an amendment to his/her medi…" at bounding box center [618, 331] width 854 height 70
click at [647, 324] on label "True" at bounding box center [639, 325] width 93 height 30
click at [614, 231] on link "GET CERTIFICATE" at bounding box center [618, 239] width 94 height 24
click at [64, 173] on p "HIPAA Training" at bounding box center [52, 175] width 91 height 11
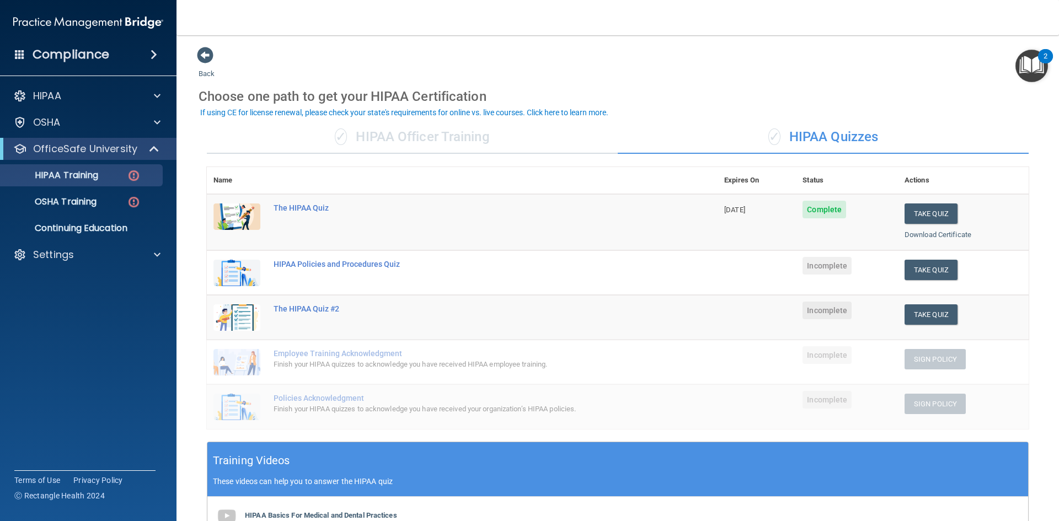
click at [427, 130] on div "✓ HIPAA Officer Training" at bounding box center [412, 137] width 411 height 33
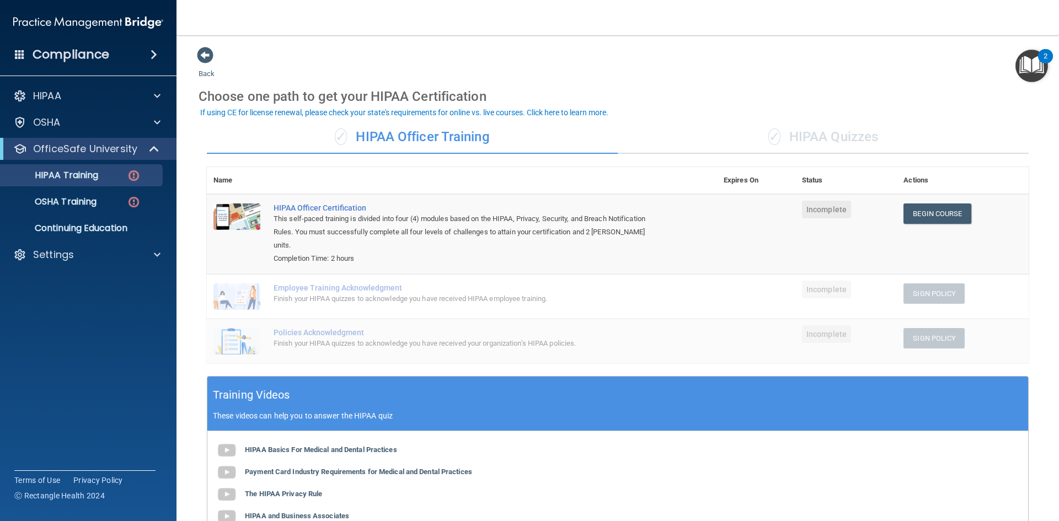
click at [781, 132] on div "✓ HIPAA Quizzes" at bounding box center [823, 137] width 411 height 33
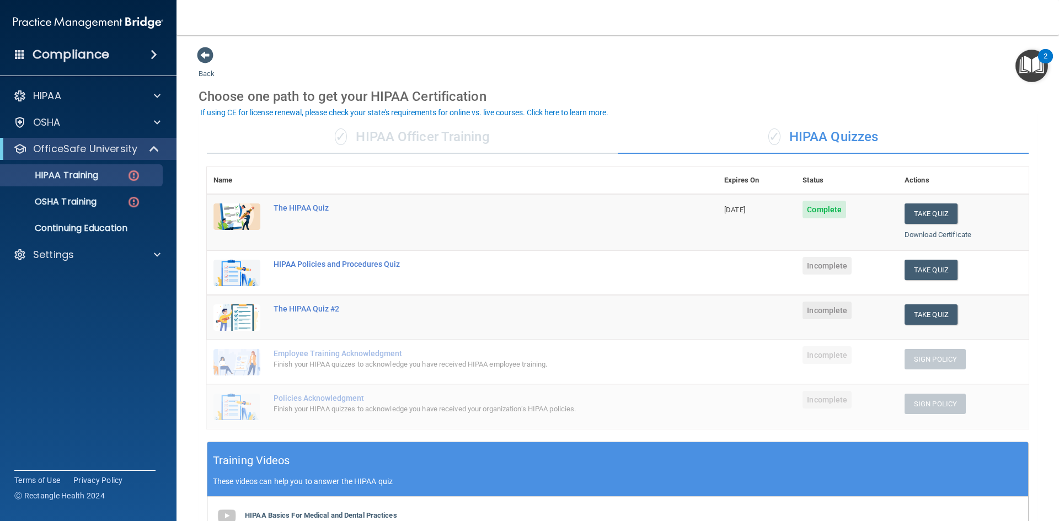
click at [527, 130] on div "✓ HIPAA Officer Training" at bounding box center [412, 137] width 411 height 33
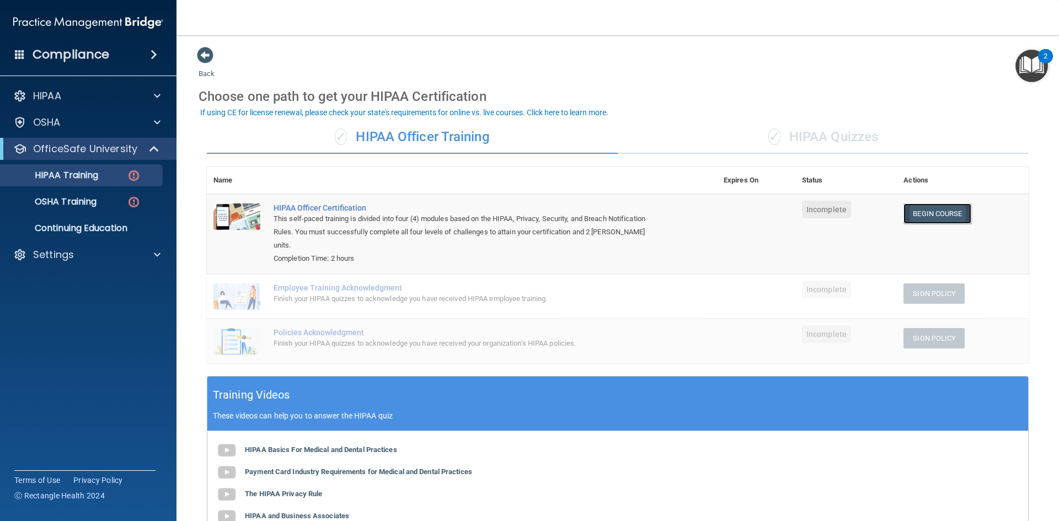
click at [929, 215] on link "Begin Course" at bounding box center [937, 214] width 67 height 20
